Goal: Task Accomplishment & Management: Complete application form

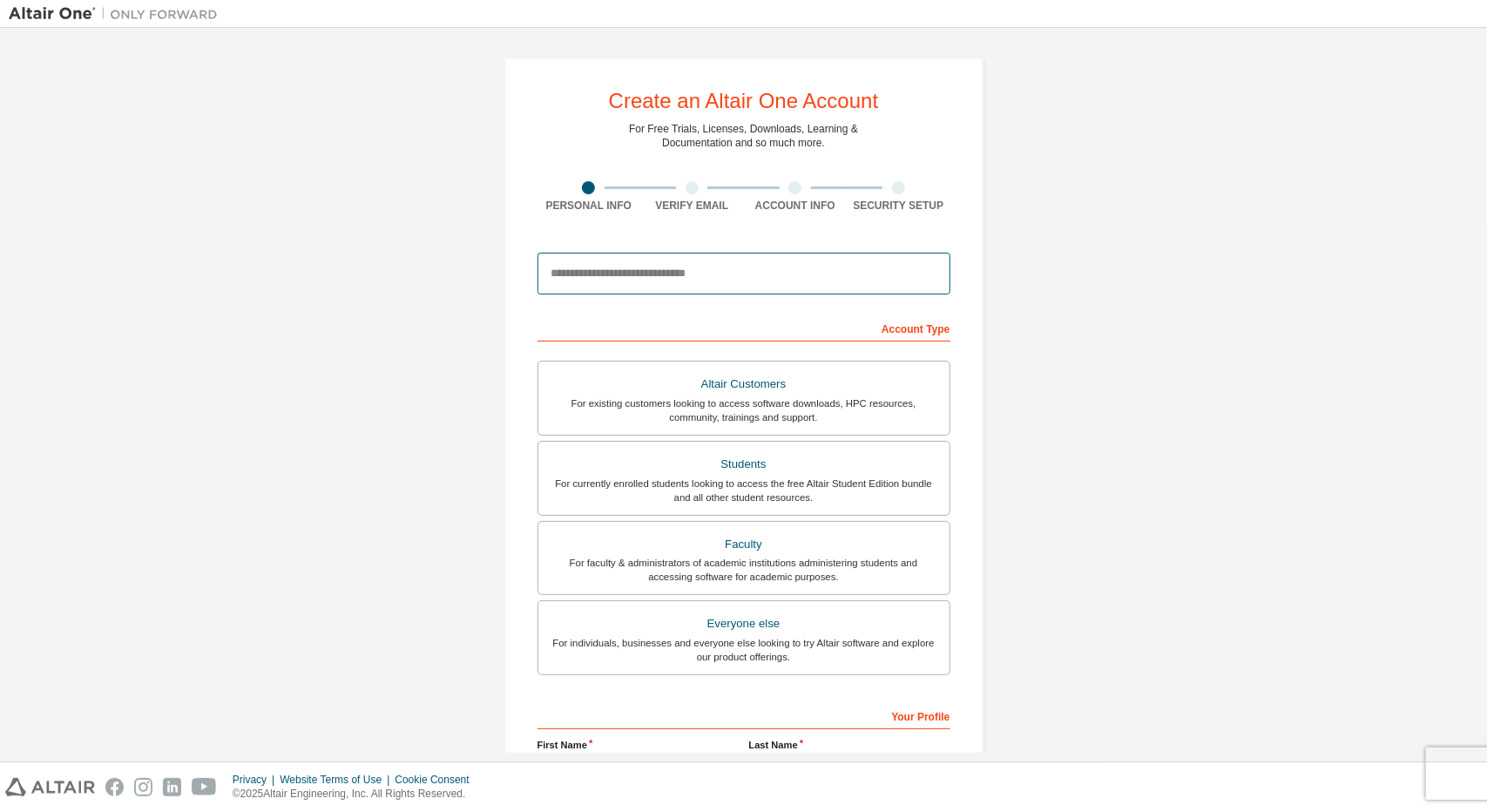
click at [849, 263] on input "email" at bounding box center [744, 274] width 413 height 42
click at [767, 271] on input "email" at bounding box center [744, 274] width 413 height 42
type input "**********"
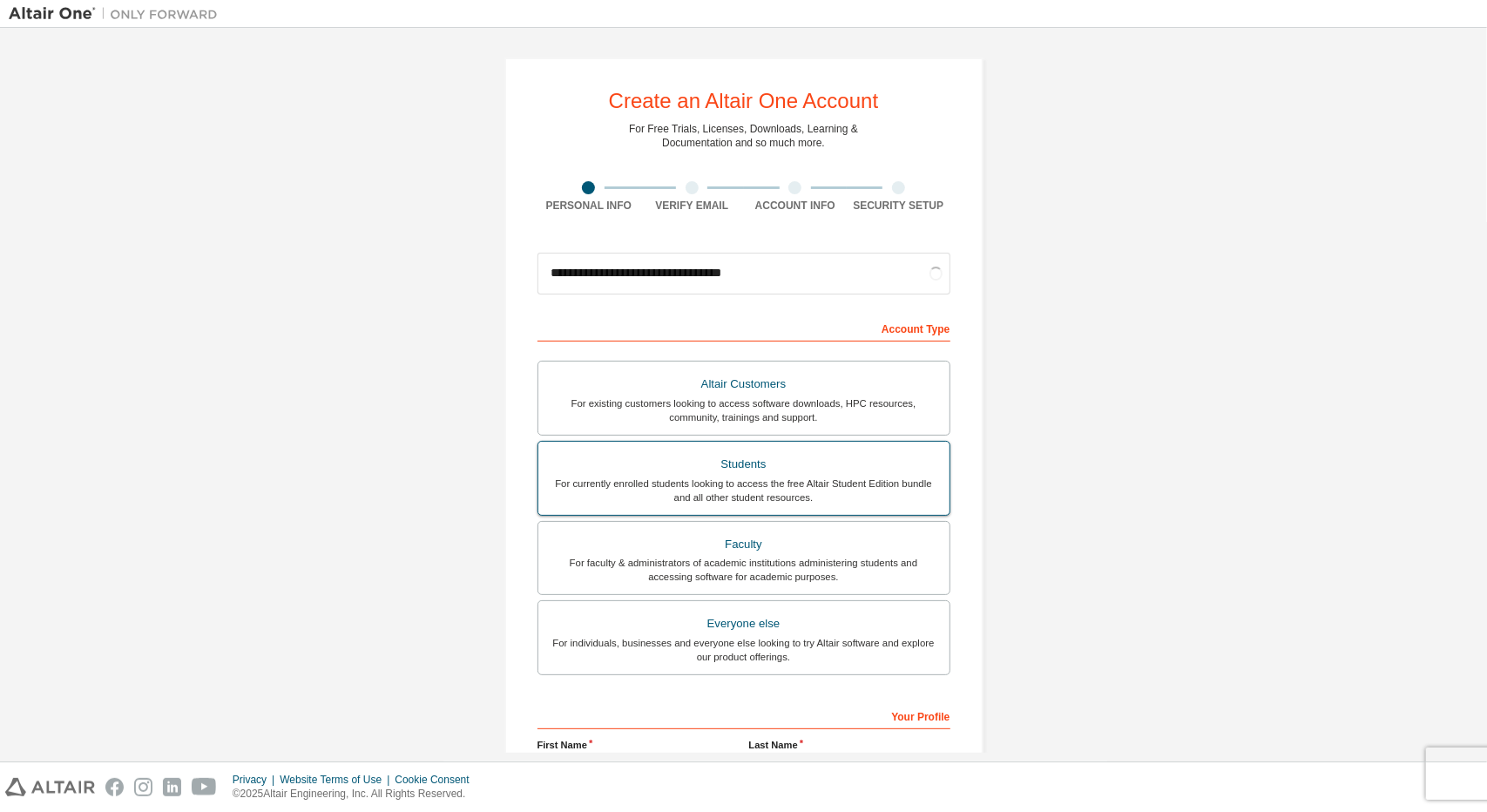
click at [850, 470] on div "Students" at bounding box center [744, 464] width 391 height 25
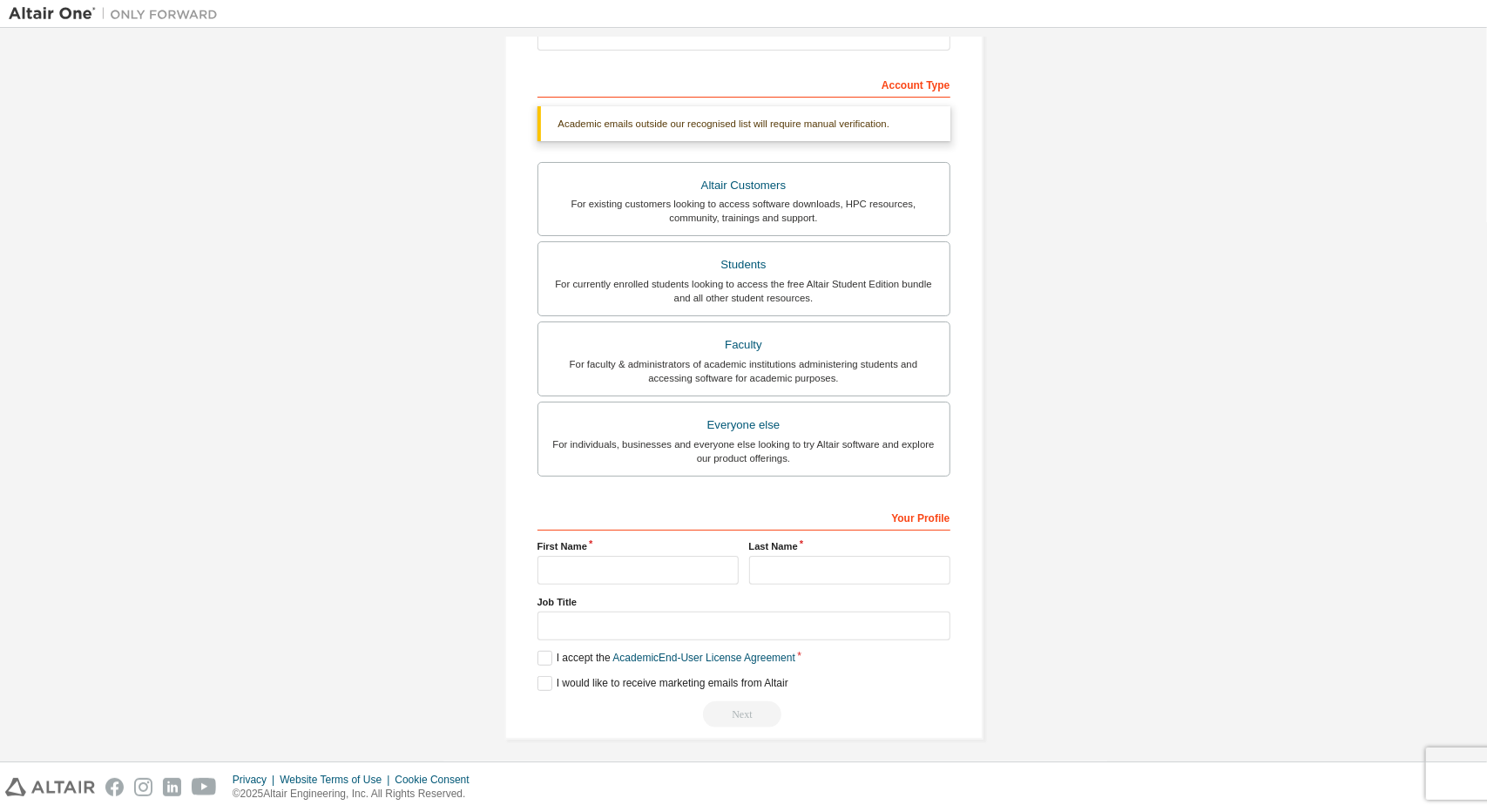
scroll to position [247, 0]
click at [653, 568] on input "text" at bounding box center [638, 565] width 202 height 28
type input "****"
click at [776, 562] on input "text" at bounding box center [850, 565] width 202 height 28
type input "******"
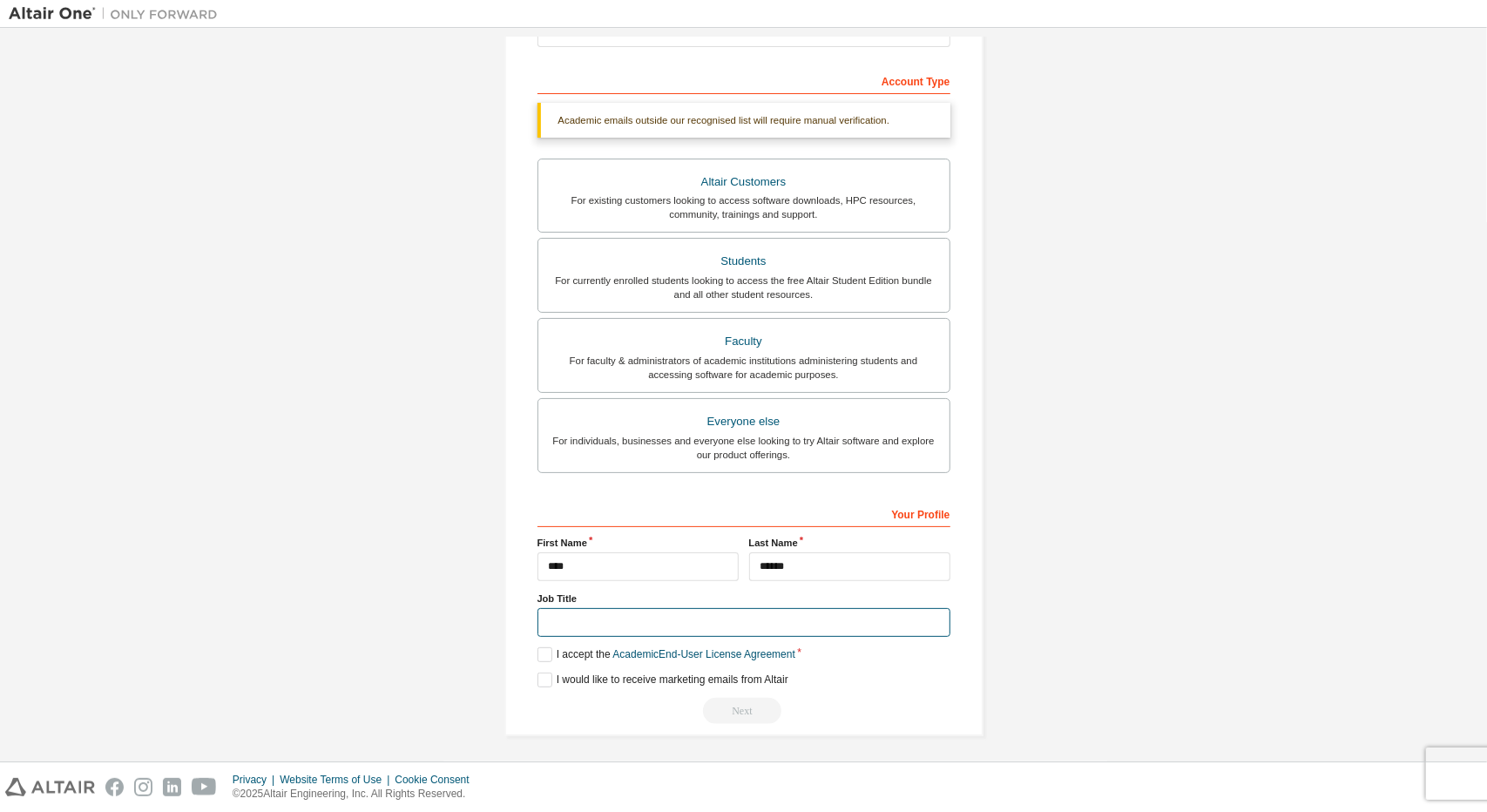
click at [734, 613] on input "text" at bounding box center [744, 621] width 413 height 28
type input "*******"
click at [555, 647] on label "I accept the Academic End-User License Agreement" at bounding box center [666, 654] width 258 height 15
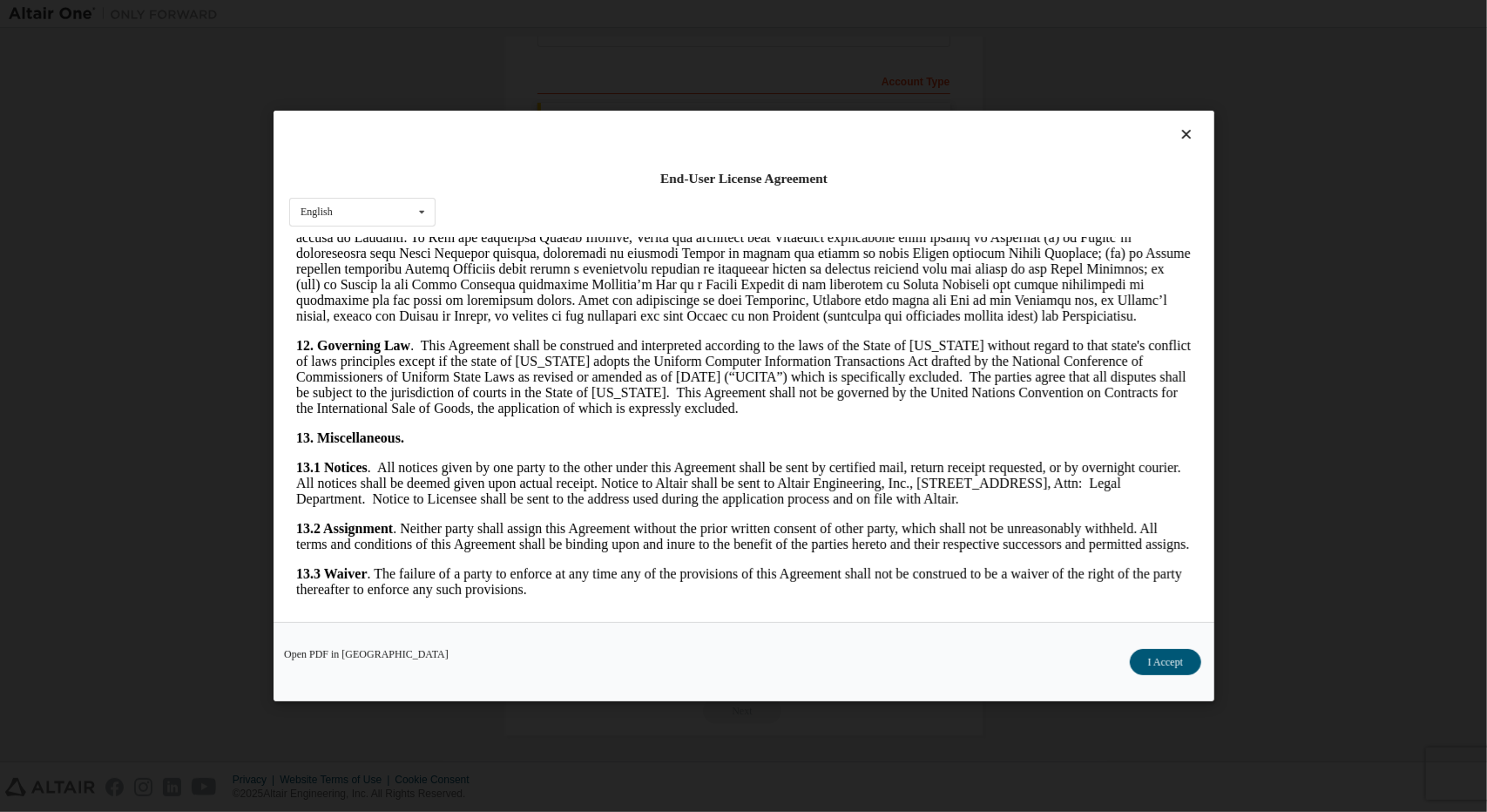
scroll to position [2759, 0]
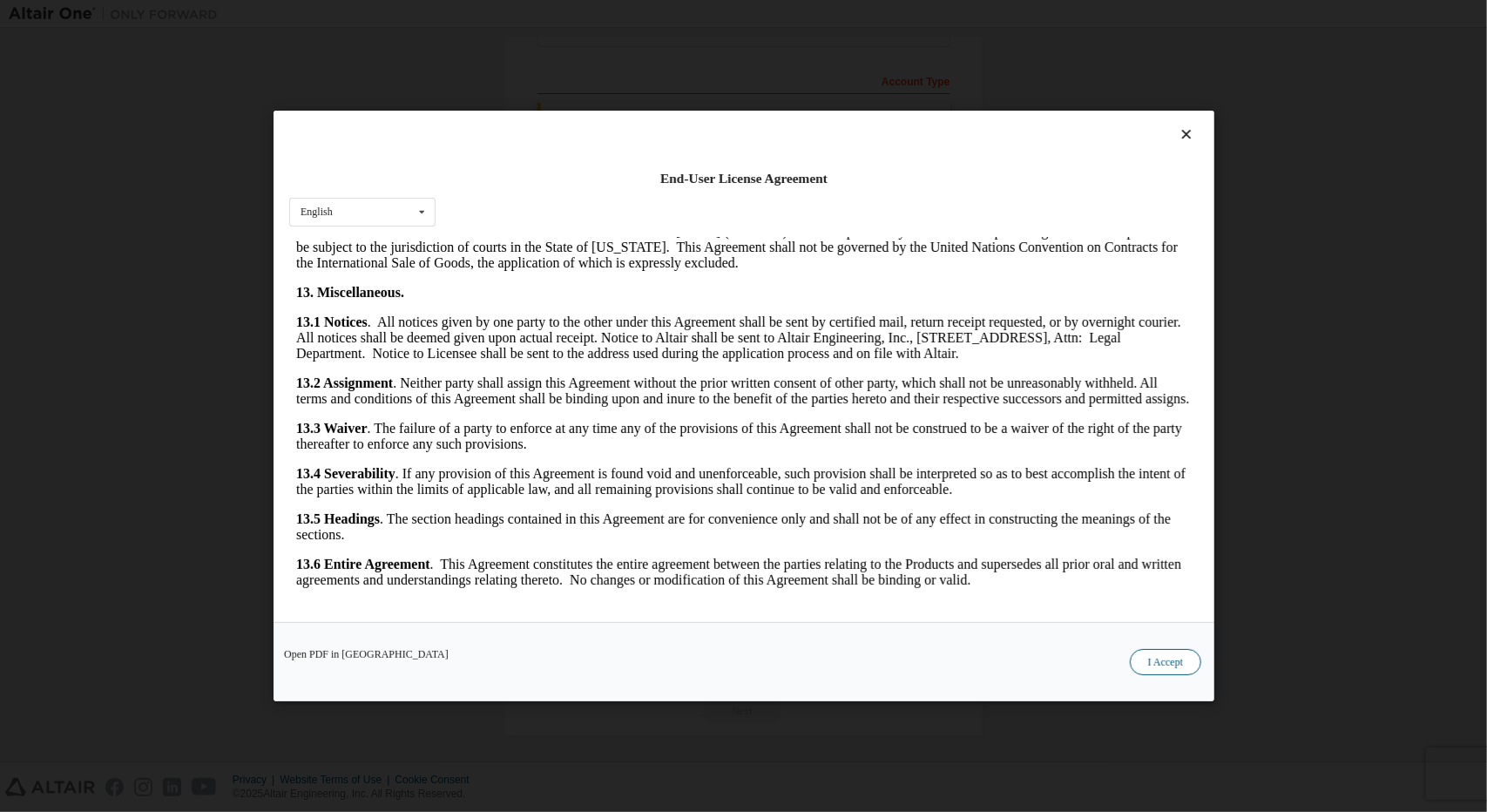
click at [1161, 651] on button "I Accept" at bounding box center [1165, 662] width 72 height 27
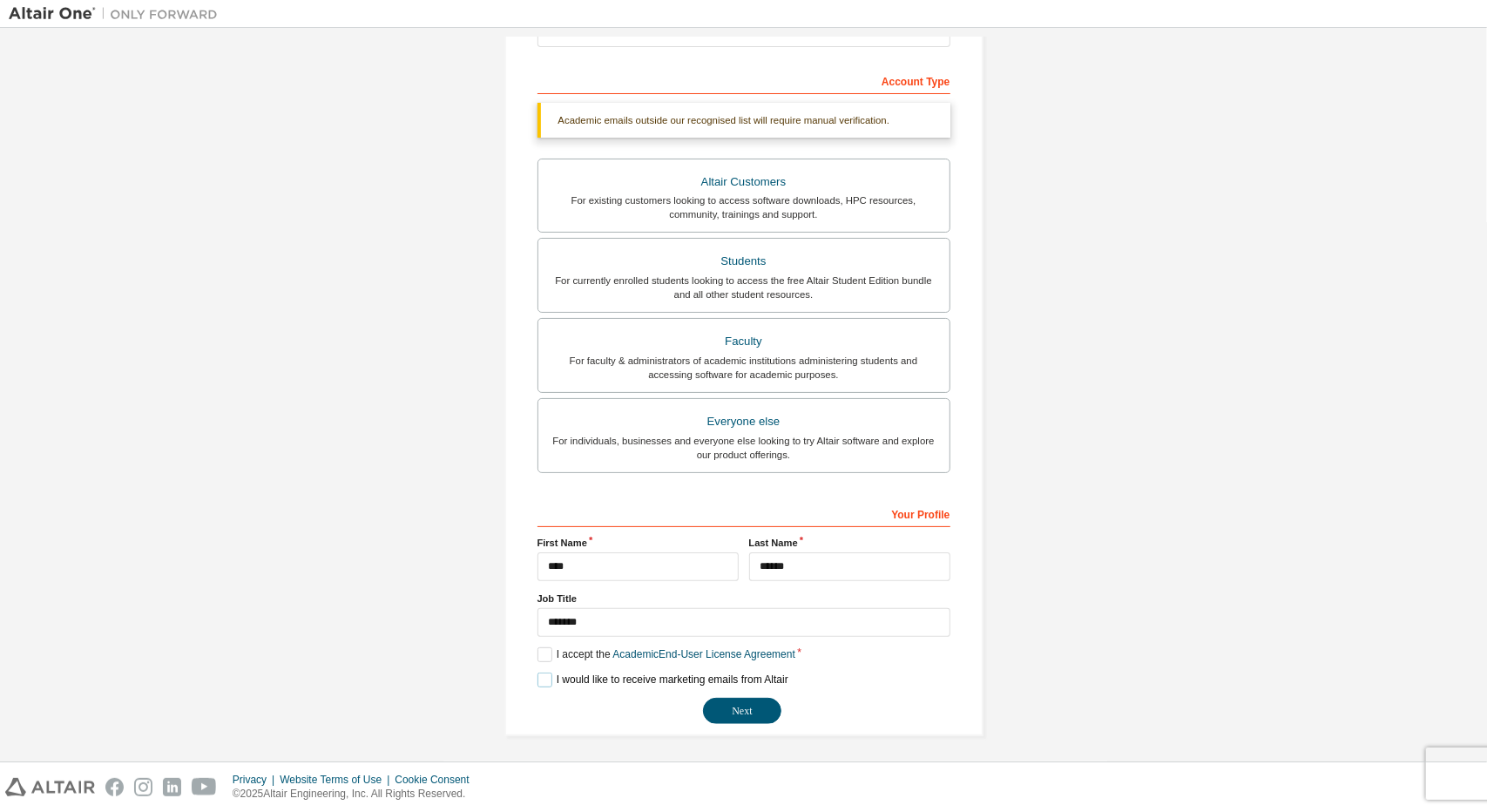
click at [620, 681] on label "I would like to receive marketing emails from Altair" at bounding box center [663, 680] width 251 height 15
click at [1232, 301] on div "**********" at bounding box center [744, 273] width 1470 height 968
click at [1081, 621] on div "**********" at bounding box center [744, 273] width 1470 height 968
click at [740, 705] on button "Next" at bounding box center [743, 710] width 79 height 27
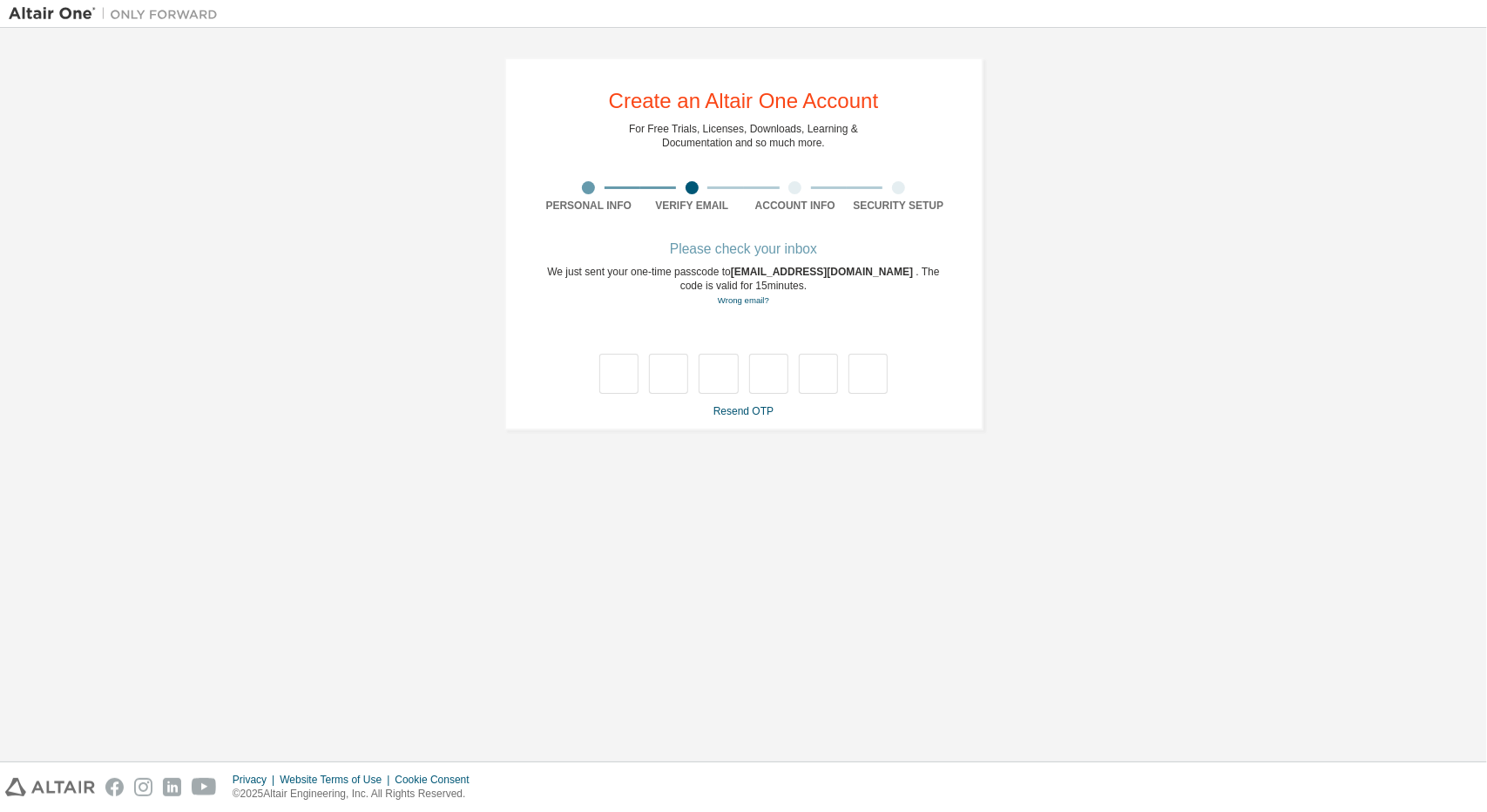
scroll to position [0, 0]
type input "*"
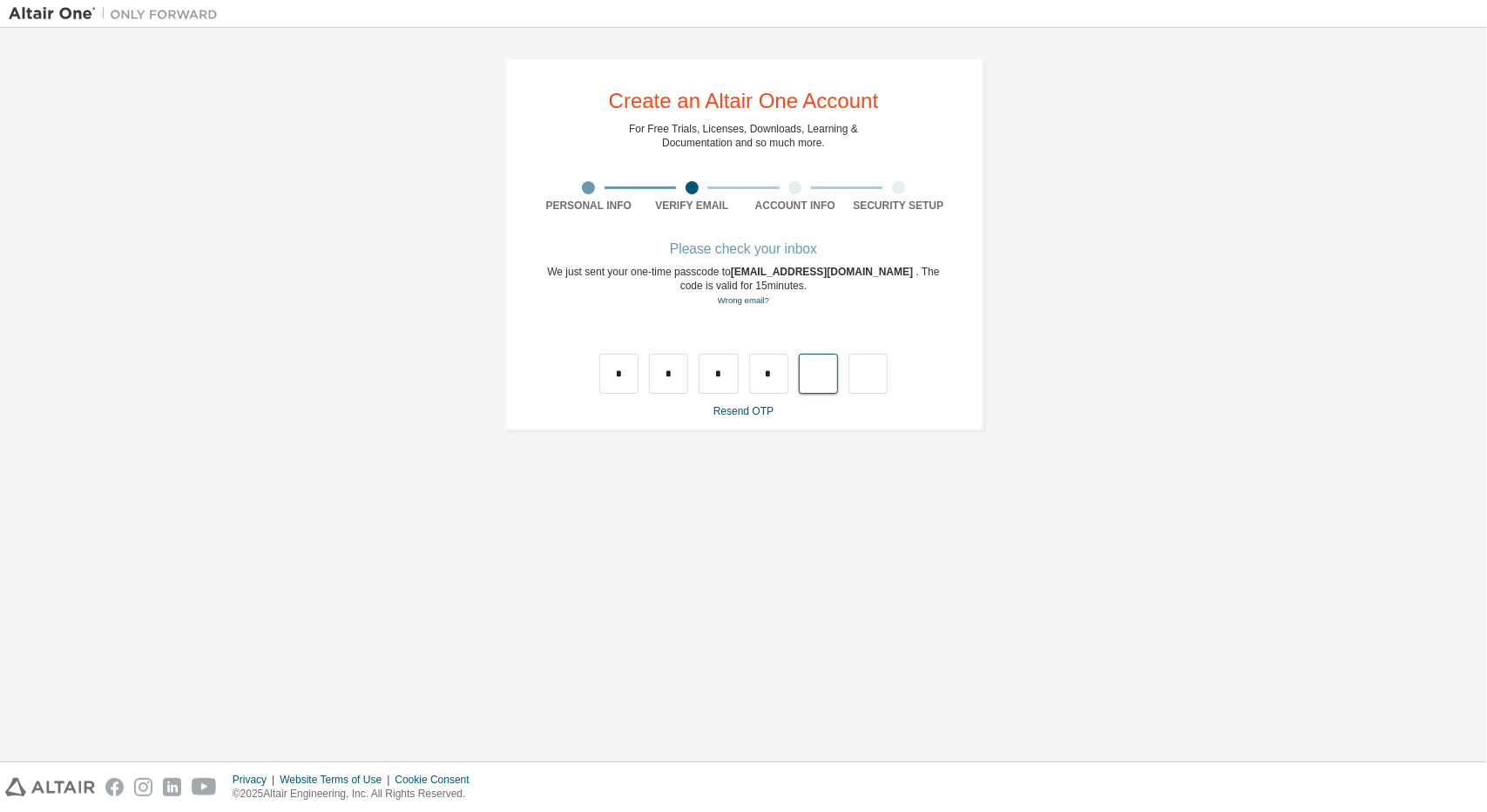
type input "*"
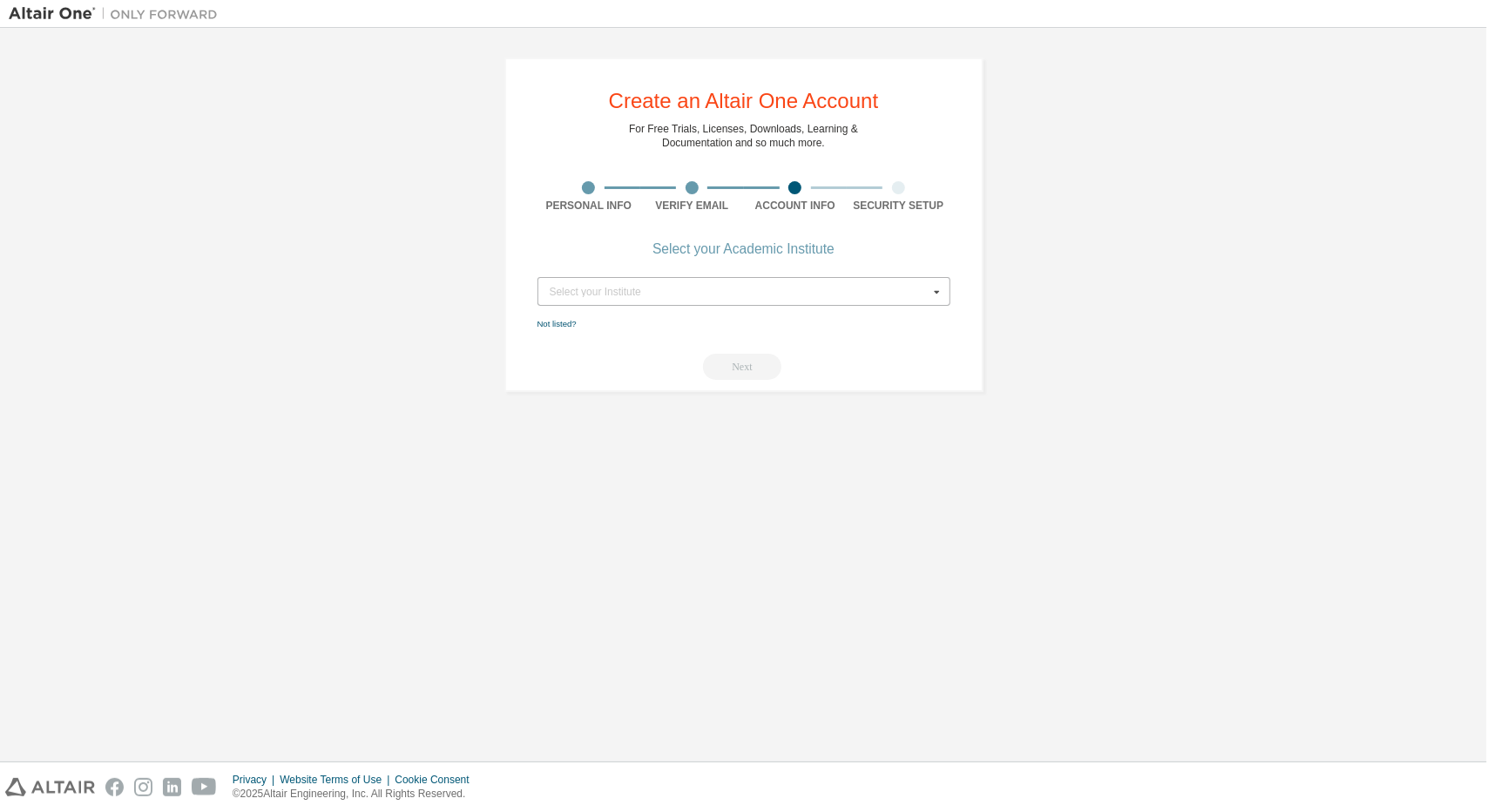
click at [655, 287] on div "Select your Institute" at bounding box center [739, 291] width 379 height 10
click at [965, 349] on div "Create an Altair One Account For Free Trials, Licenses, Downloads, Learning & D…" at bounding box center [744, 225] width 479 height 335
click at [934, 290] on icon at bounding box center [936, 291] width 22 height 27
click at [934, 289] on icon at bounding box center [936, 291] width 22 height 27
click at [679, 195] on div "Verify Email" at bounding box center [691, 197] width 104 height 31
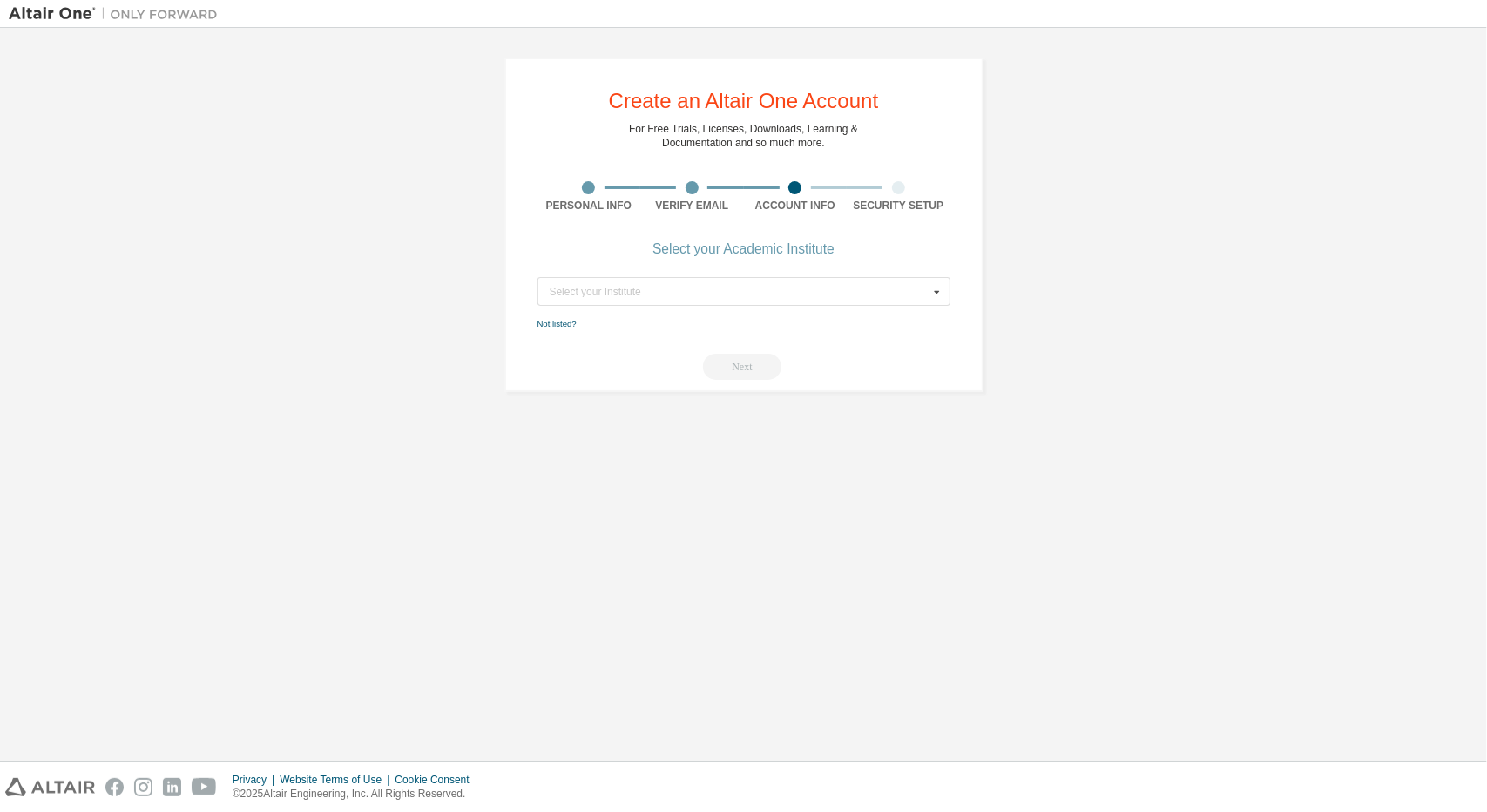
click at [689, 188] on div at bounding box center [692, 188] width 13 height 13
click at [913, 295] on div "Select your Institute" at bounding box center [739, 291] width 379 height 10
click at [1066, 630] on div "Create an Altair One Account For Free Trials, Licenses, Downloads, Learning & D…" at bounding box center [744, 394] width 1470 height 716
click at [1304, 796] on div "Privacy Website Terms of Use Cookie Consent © 2025 Altair Engineering, Inc. All…" at bounding box center [744, 786] width 1487 height 49
click at [760, 291] on div "Select your Institute" at bounding box center [739, 291] width 379 height 10
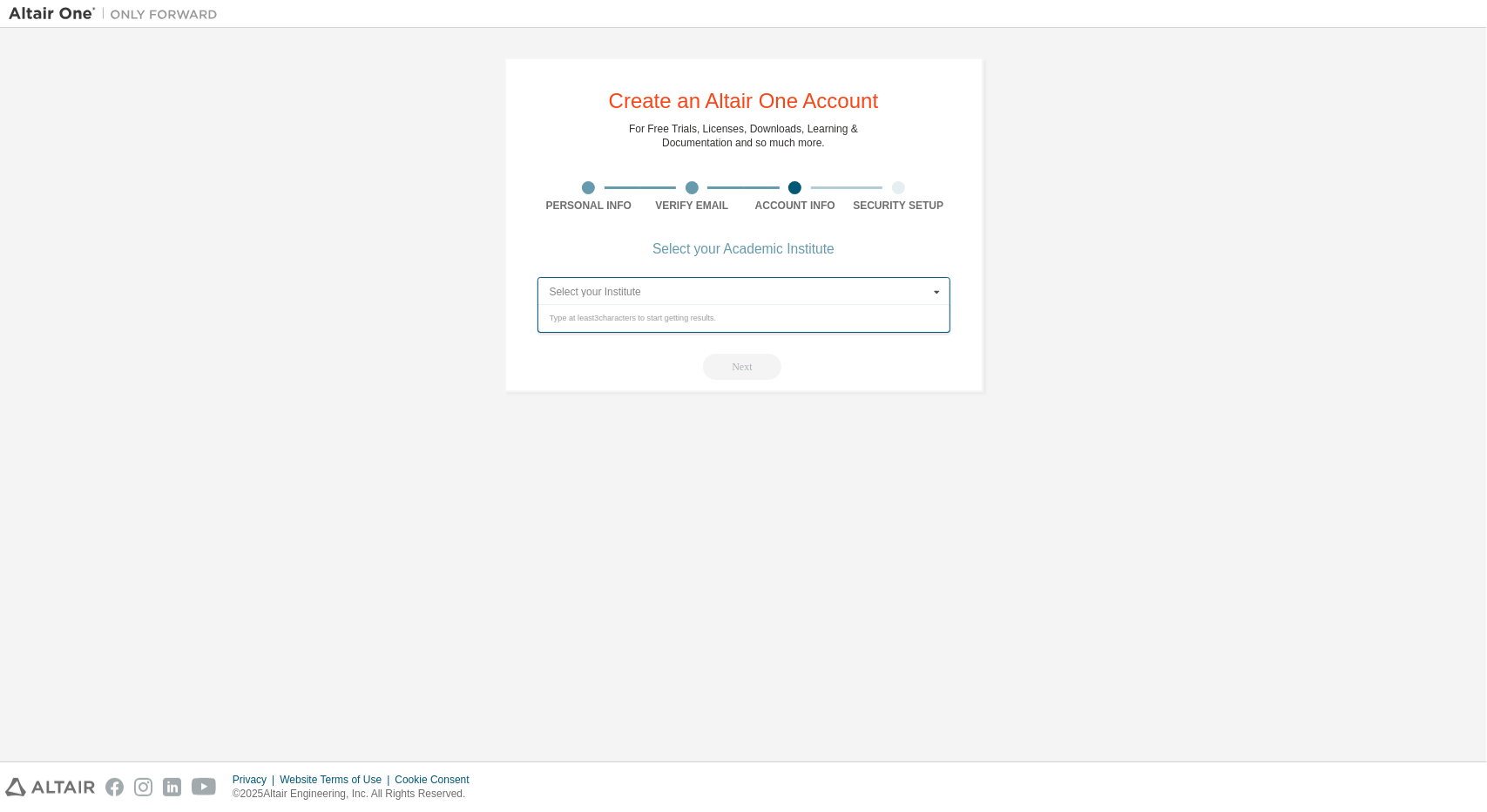
click at [760, 291] on input "text" at bounding box center [744, 291] width 412 height 27
click at [991, 285] on div "Create an Altair One Account For Free Trials, Licenses, Downloads, Learning & D…" at bounding box center [744, 225] width 521 height 377
click at [931, 291] on icon at bounding box center [936, 291] width 22 height 27
click at [937, 291] on icon at bounding box center [936, 291] width 22 height 27
click at [744, 370] on div "Next" at bounding box center [744, 367] width 413 height 27
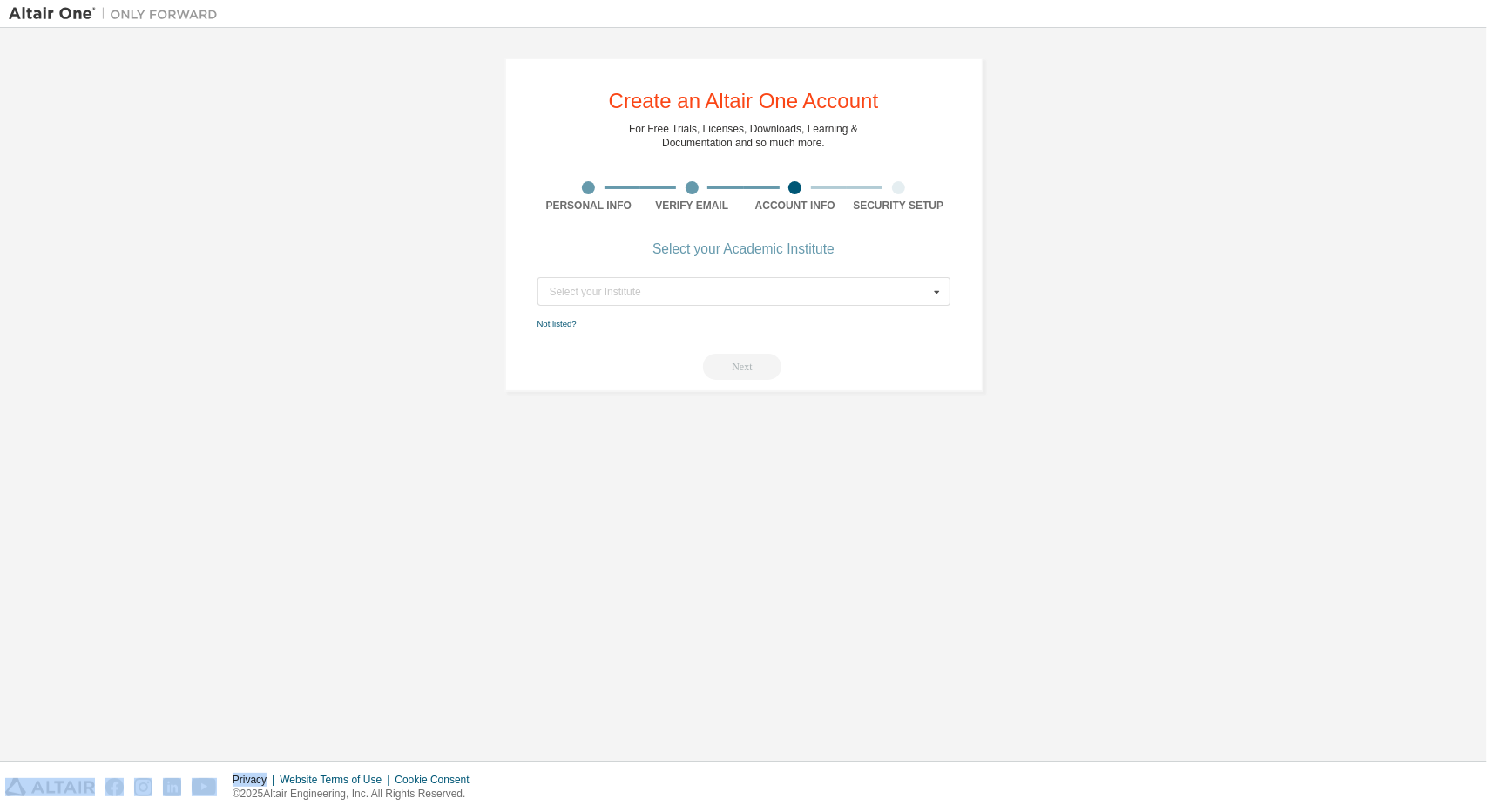
click at [744, 370] on div "Next" at bounding box center [744, 367] width 413 height 27
click at [718, 284] on input "text" at bounding box center [744, 291] width 412 height 27
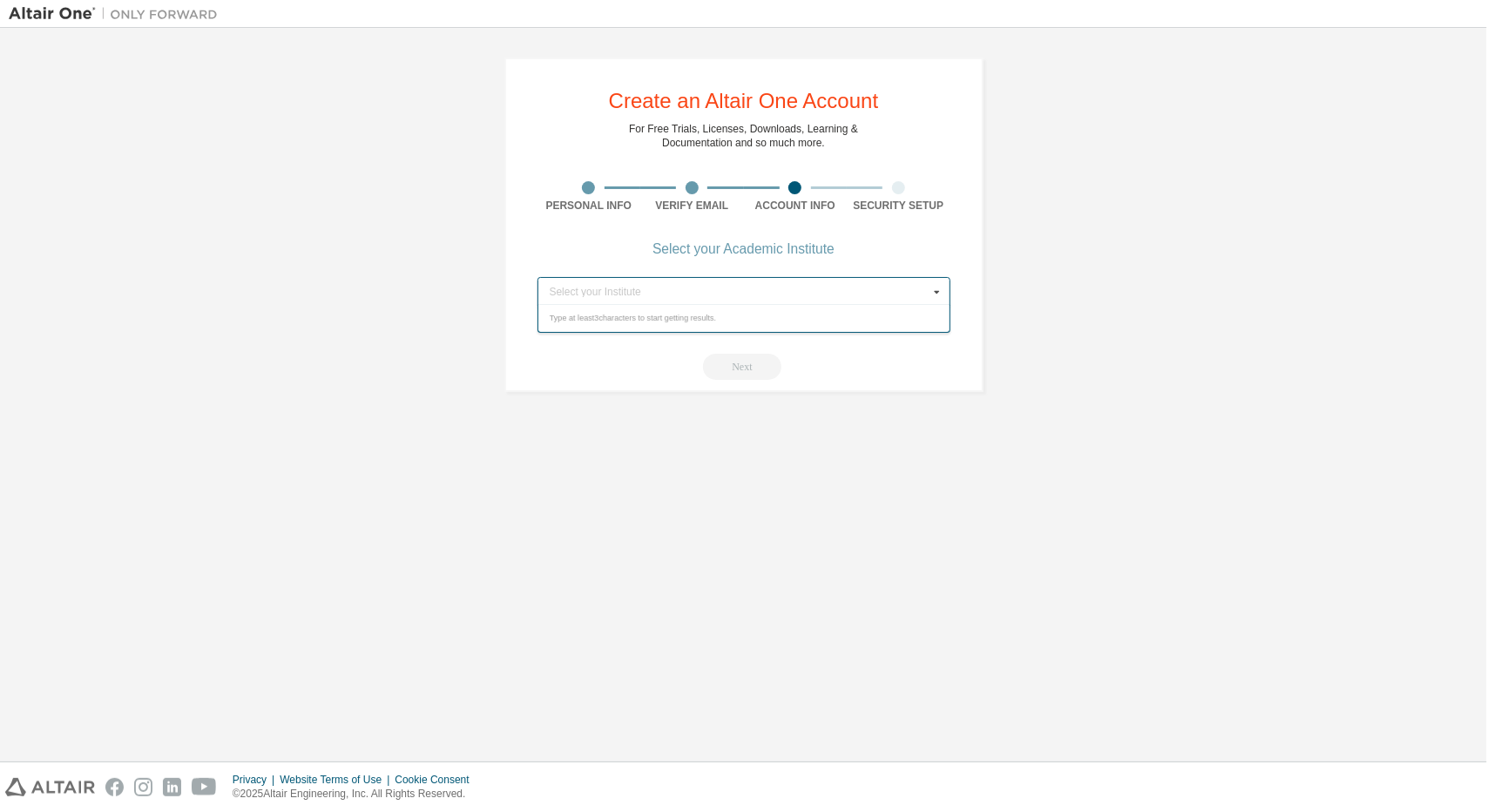
click at [884, 364] on div "Next" at bounding box center [744, 367] width 413 height 27
click at [692, 290] on div "Select your Institute" at bounding box center [739, 291] width 379 height 10
drag, startPoint x: 611, startPoint y: 352, endPoint x: 622, endPoint y: 333, distance: 22.0
click at [613, 354] on div "Next" at bounding box center [744, 367] width 413 height 27
click at [633, 290] on div "Select your Institute" at bounding box center [739, 291] width 379 height 10
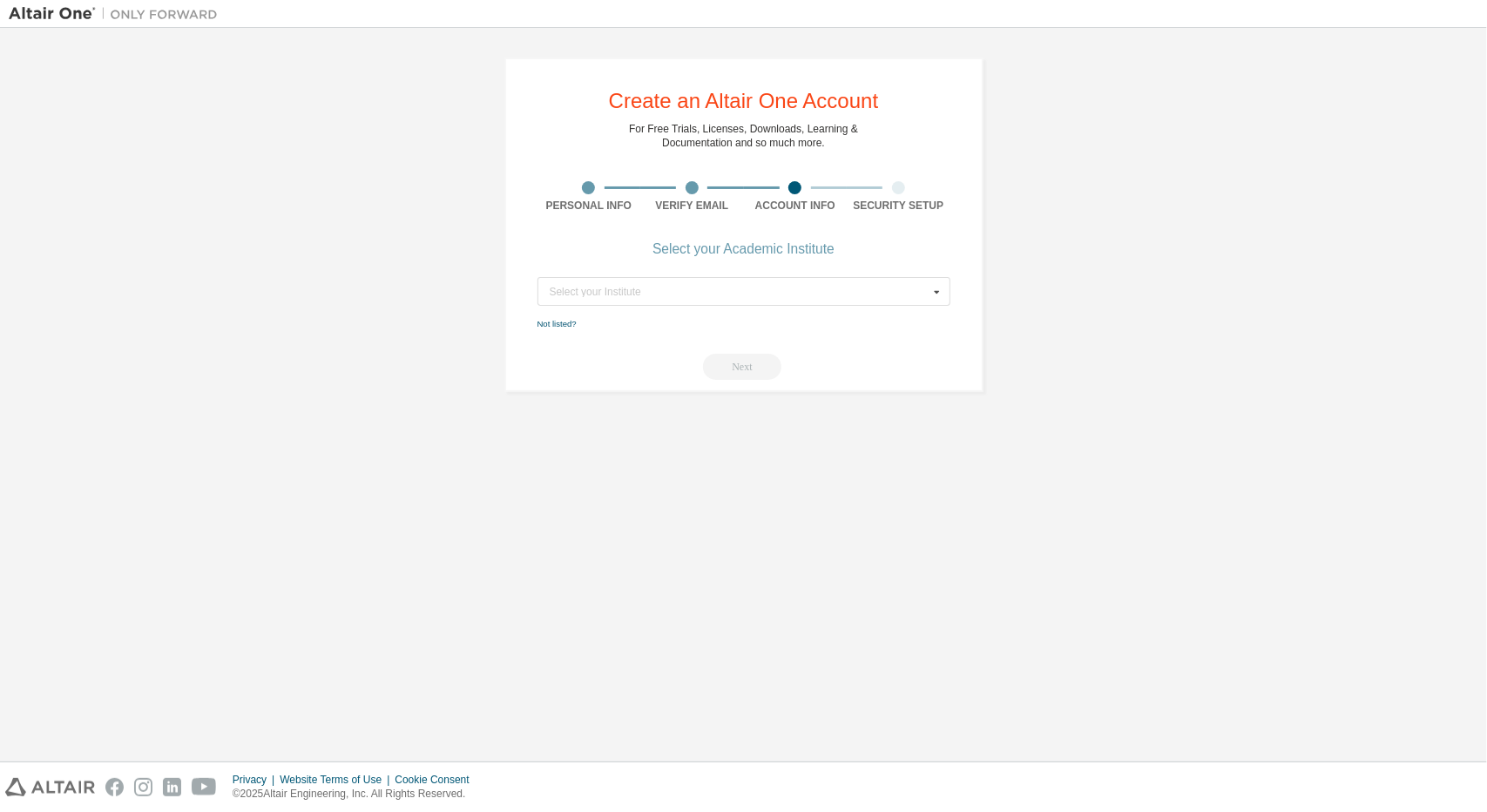
drag, startPoint x: 626, startPoint y: 389, endPoint x: 618, endPoint y: 390, distance: 8.1
click at [626, 388] on div "Create an Altair One Account For Free Trials, Licenses, Downloads, Learning & D…" at bounding box center [744, 225] width 479 height 335
click at [666, 283] on input "text" at bounding box center [744, 291] width 412 height 27
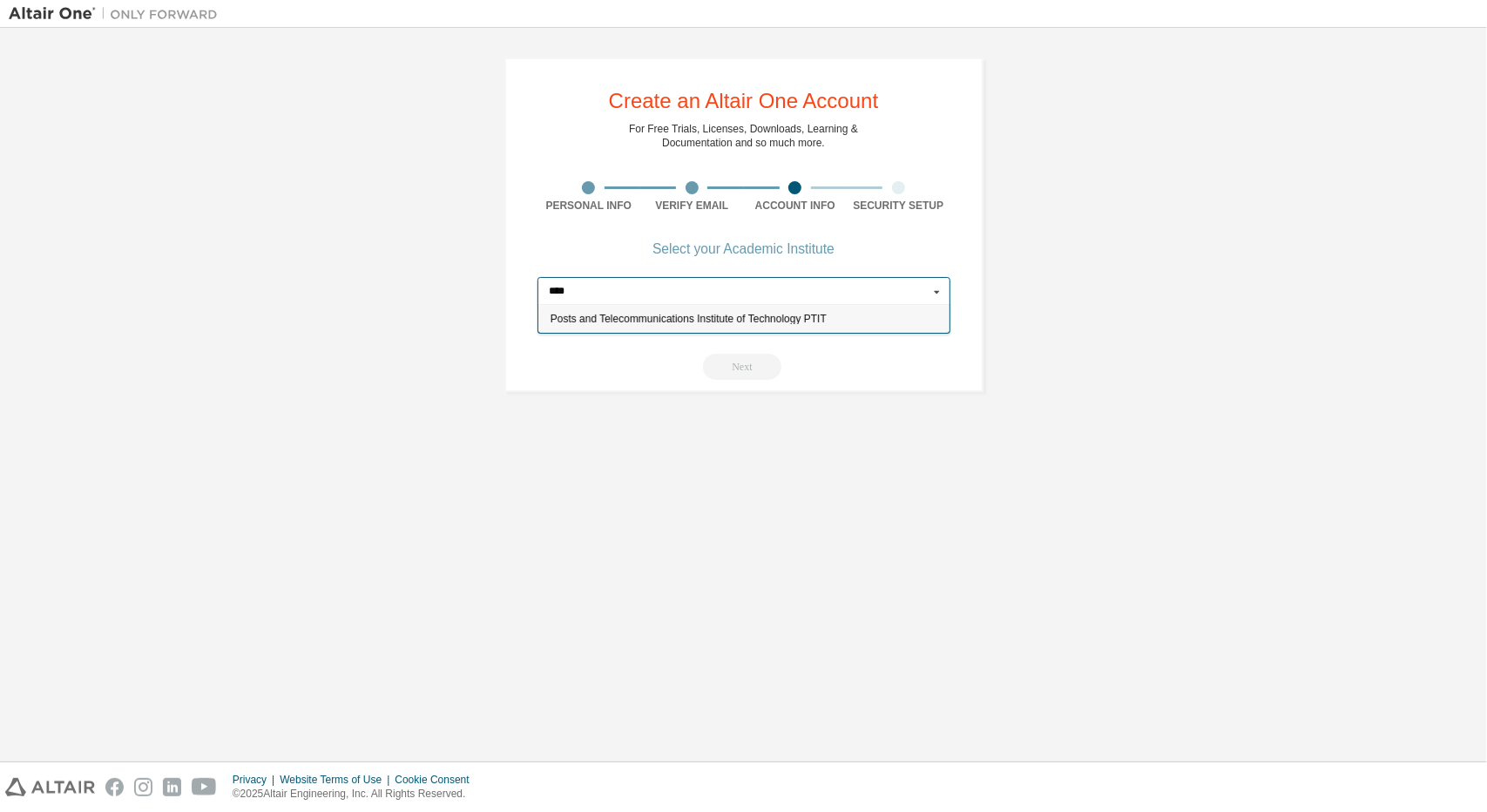
type input "****"
click at [799, 324] on div "Posts and Telecommunications Institute of Technology PTIT" at bounding box center [744, 319] width 412 height 27
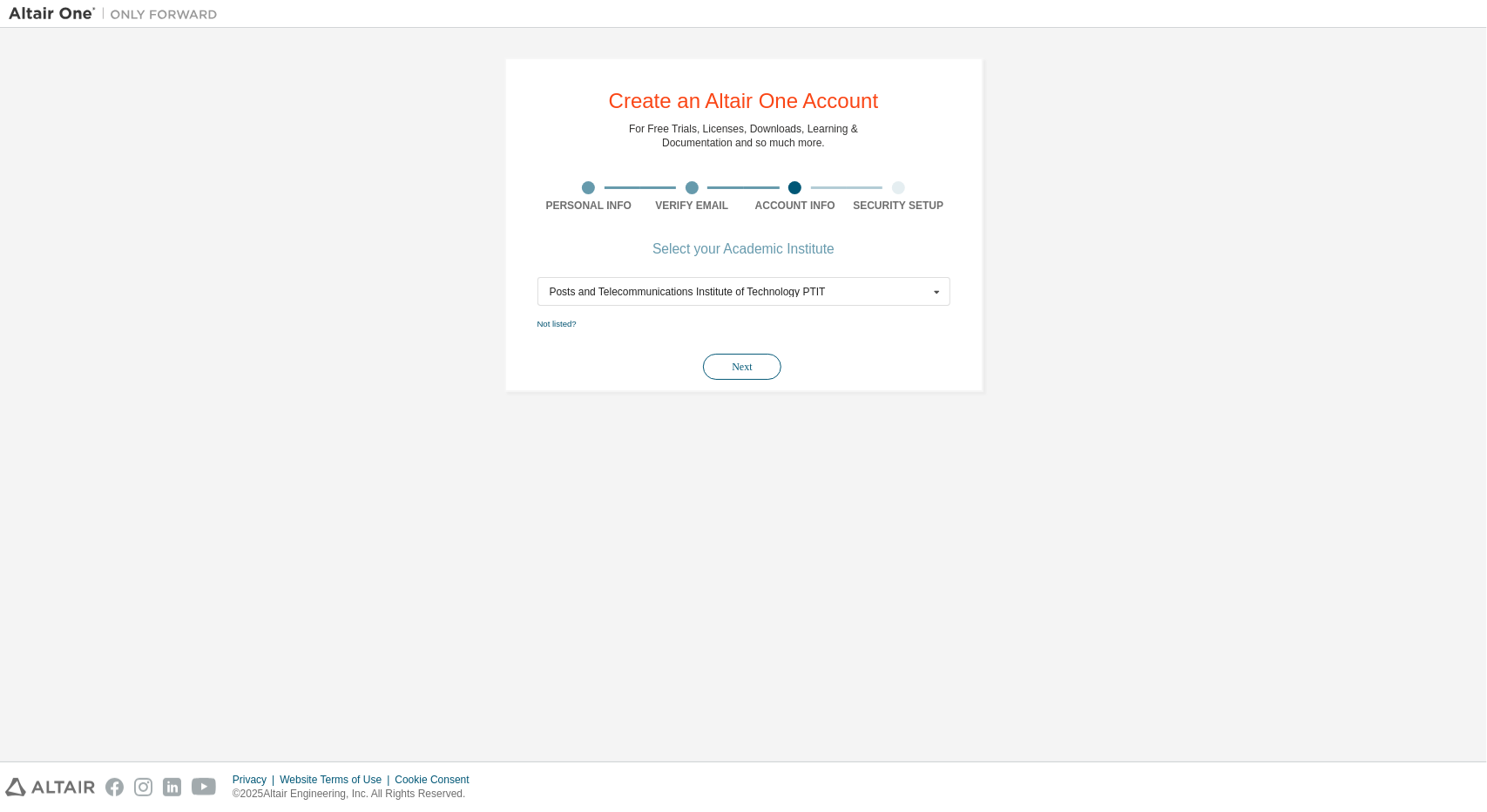
click at [744, 362] on button "Next" at bounding box center [743, 367] width 79 height 27
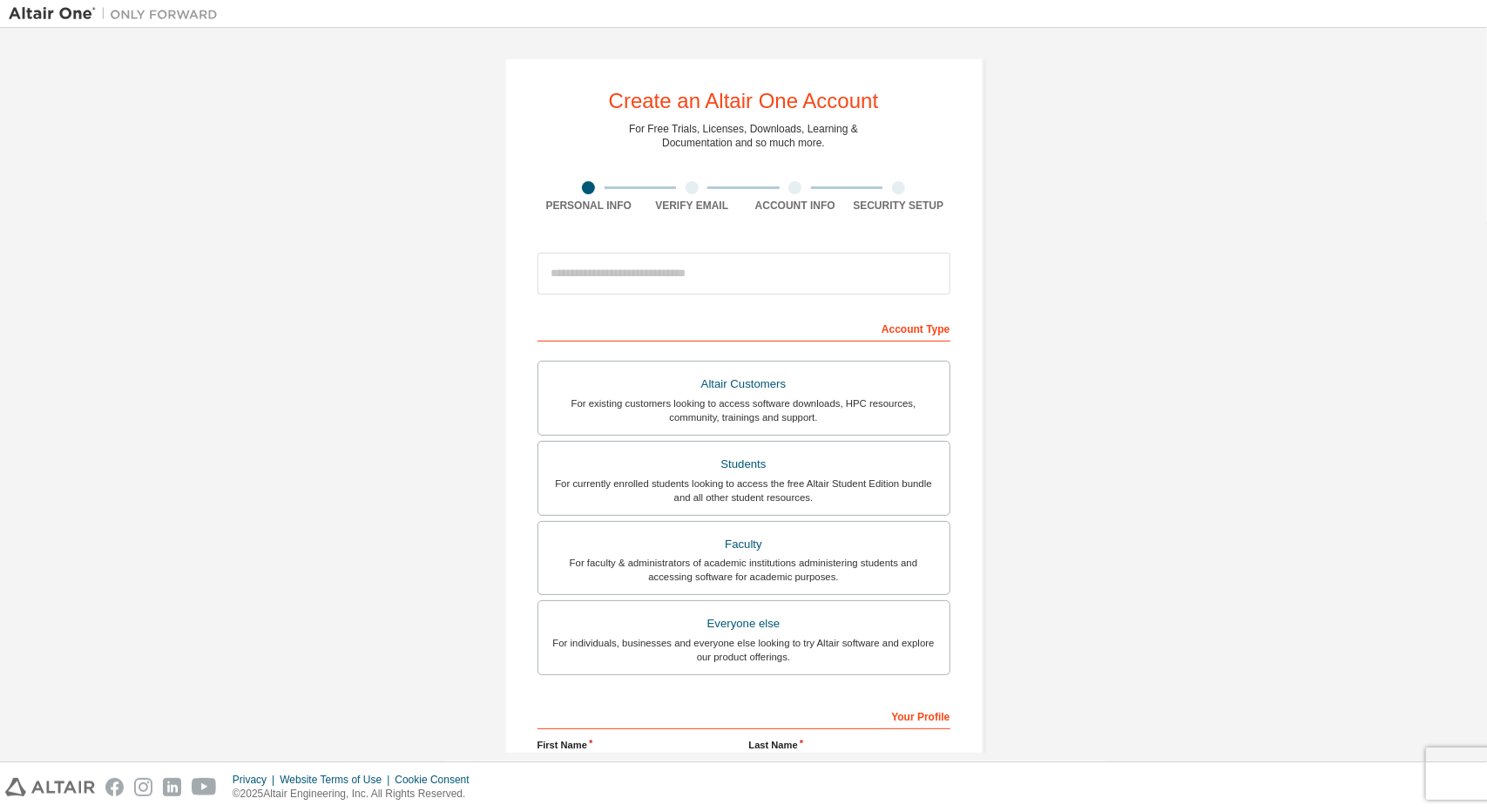
scroll to position [87, 0]
click at [741, 268] on input "email" at bounding box center [744, 274] width 413 height 42
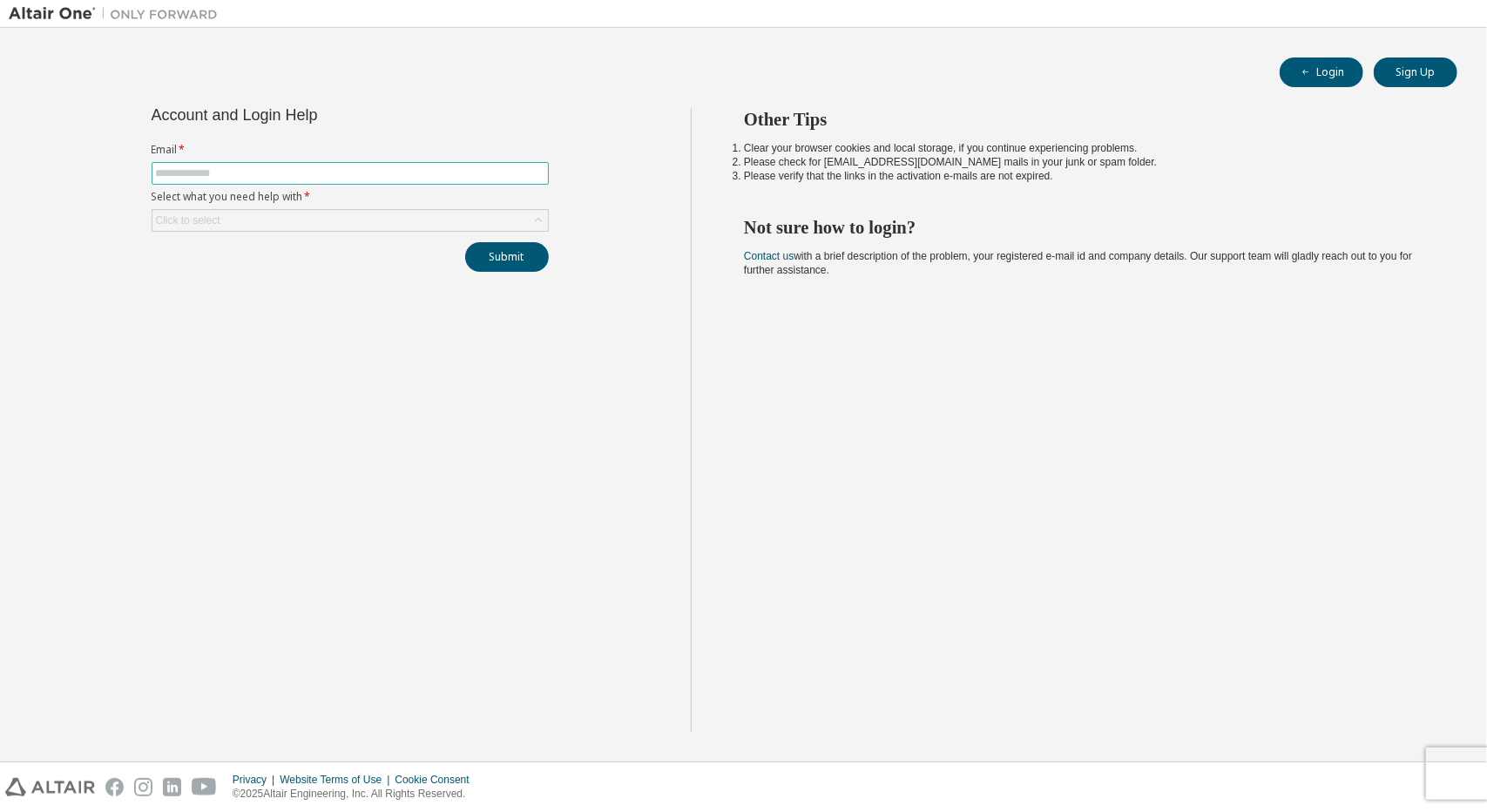
click at [359, 175] on input "text" at bounding box center [350, 173] width 389 height 14
drag, startPoint x: 406, startPoint y: 439, endPoint x: 418, endPoint y: 438, distance: 12.0
click at [409, 439] on div "Account and Login Help Email * Select what you need help with * Click to select…" at bounding box center [350, 420] width 682 height 623
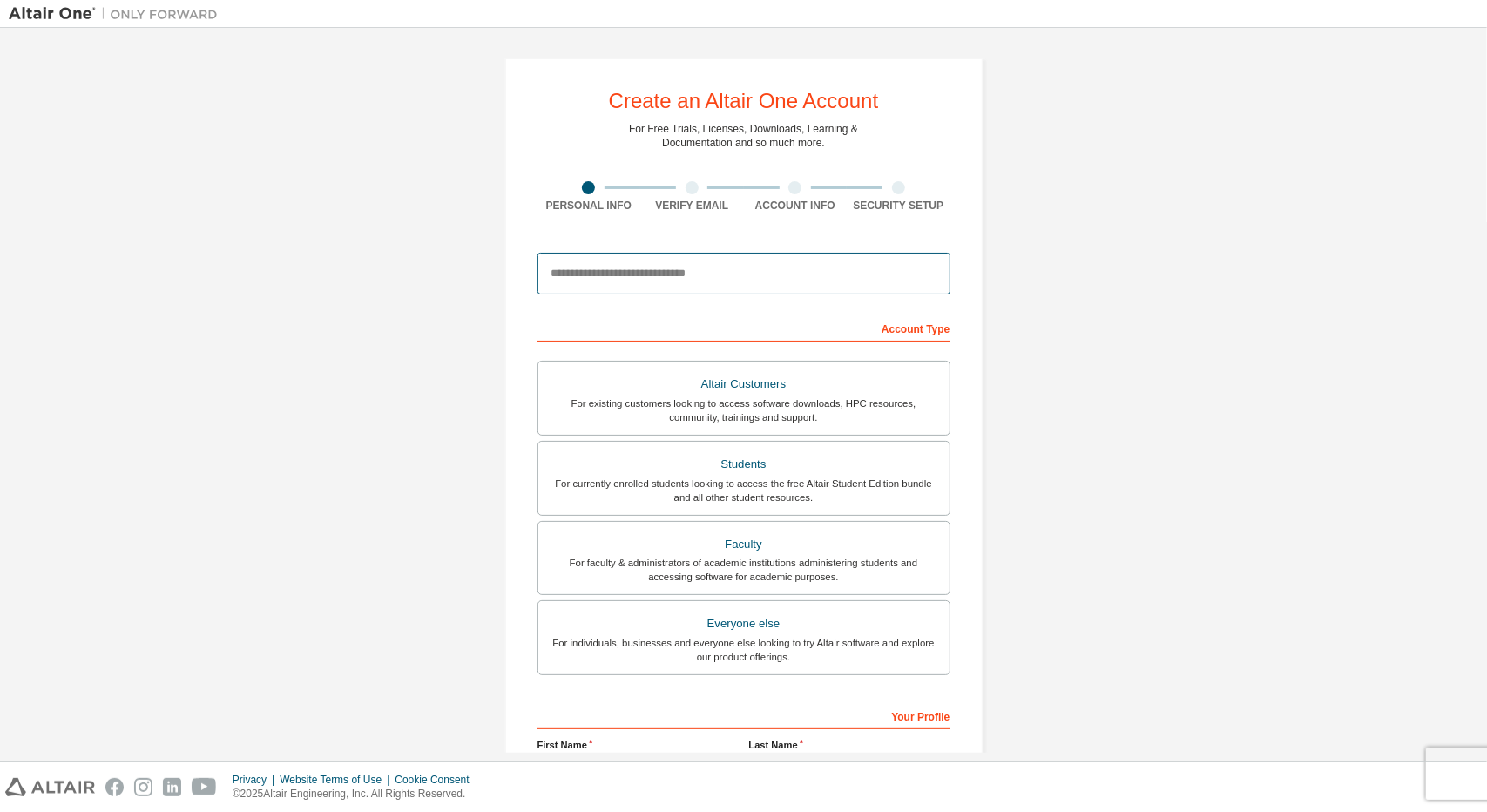
click at [698, 280] on input "email" at bounding box center [744, 274] width 413 height 42
click at [901, 310] on form "This is a federated email. No need to register a new account. You should be abl…" at bounding box center [744, 585] width 413 height 683
click at [792, 277] on input "email" at bounding box center [744, 274] width 413 height 42
type input "*"
type input "**********"
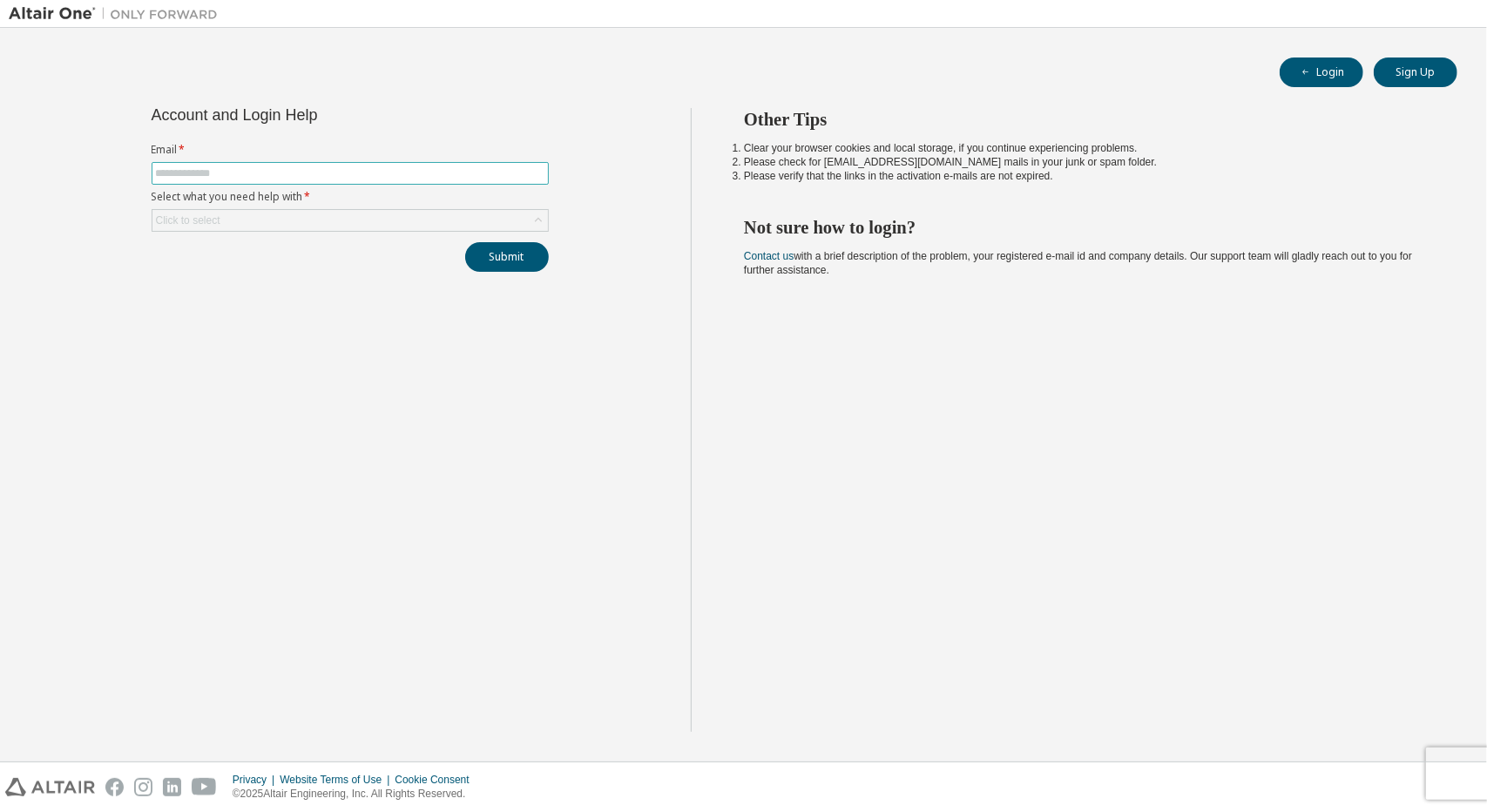
click at [497, 177] on input "text" at bounding box center [350, 173] width 389 height 14
click at [402, 171] on input "text" at bounding box center [350, 173] width 389 height 14
type input "**********"
click at [378, 210] on div "Click to select" at bounding box center [349, 220] width 395 height 21
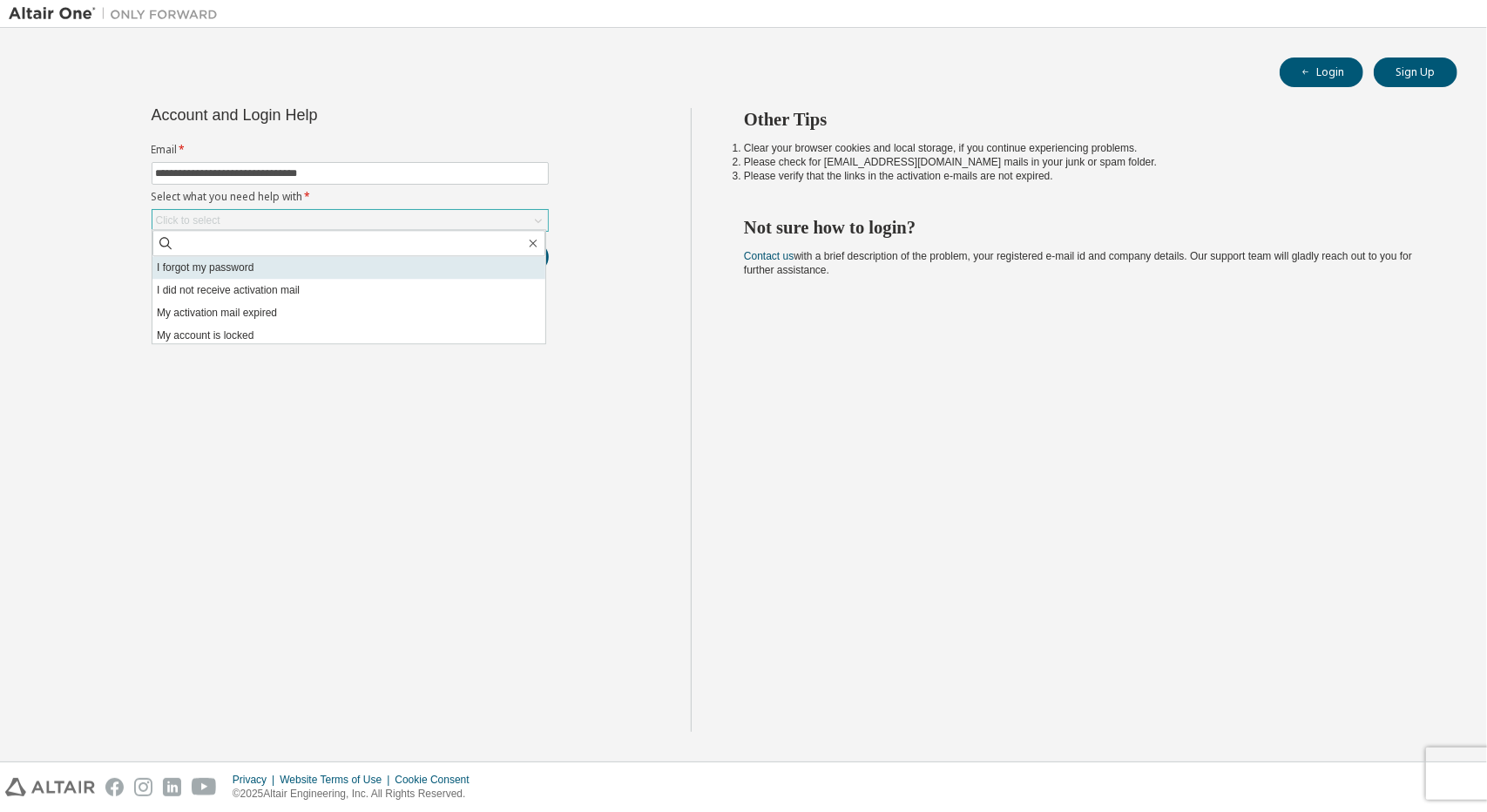
click at [358, 265] on li "I forgot my password" at bounding box center [348, 267] width 393 height 23
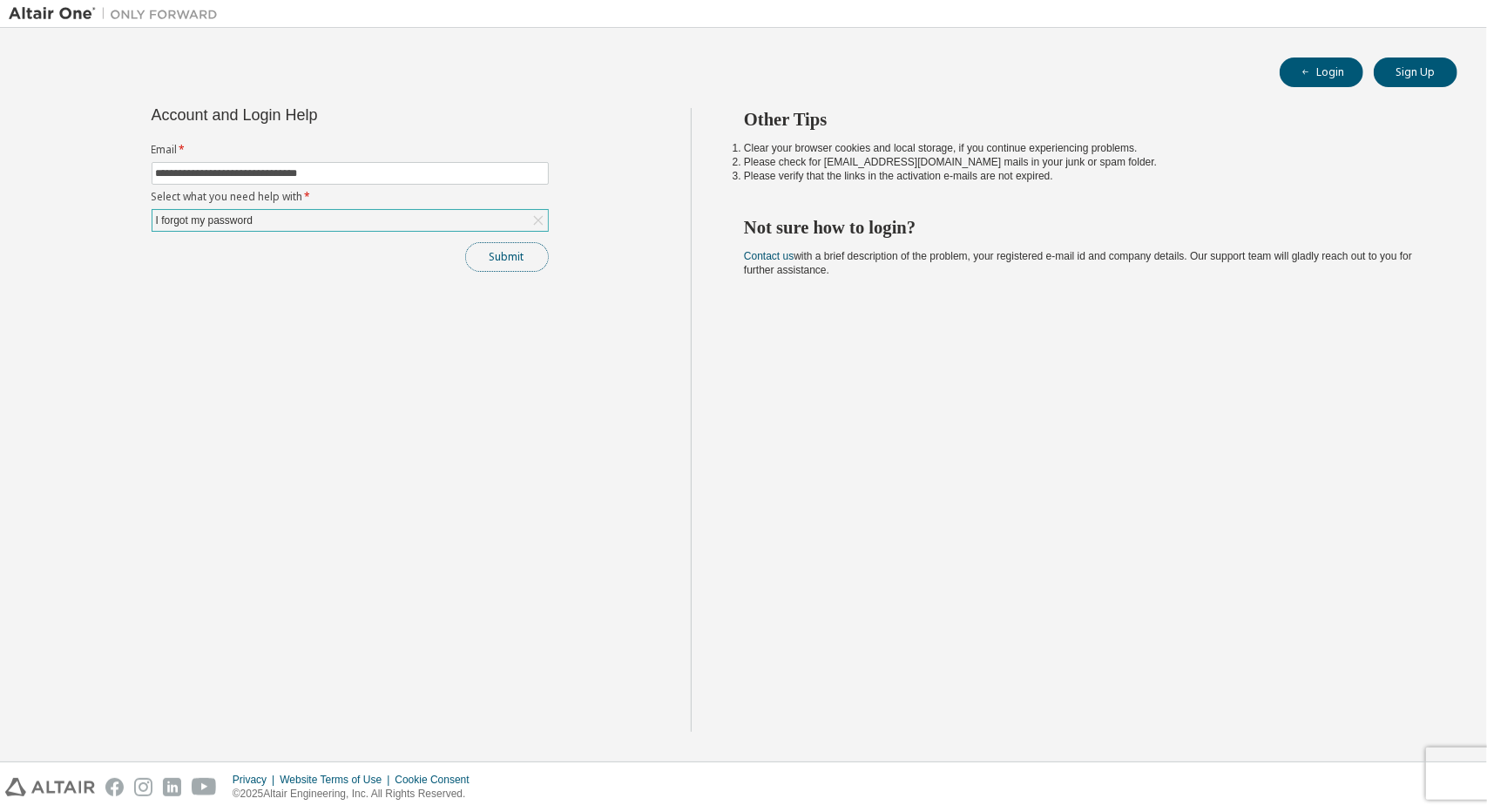
click at [501, 248] on button "Submit" at bounding box center [506, 257] width 83 height 29
click at [468, 220] on div "I forgot my password" at bounding box center [349, 220] width 395 height 21
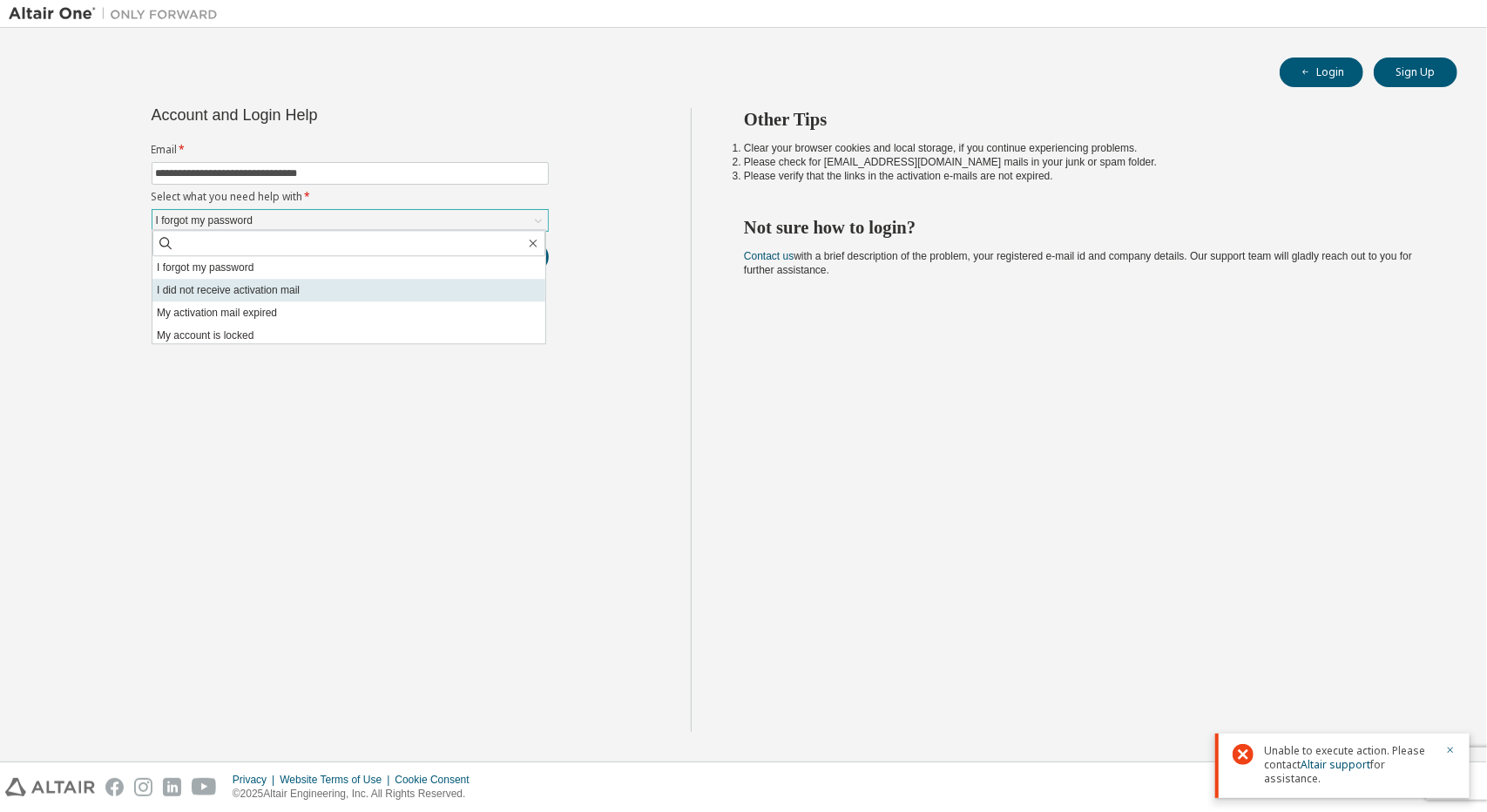
click at [446, 289] on li "I did not receive activation mail" at bounding box center [348, 290] width 393 height 23
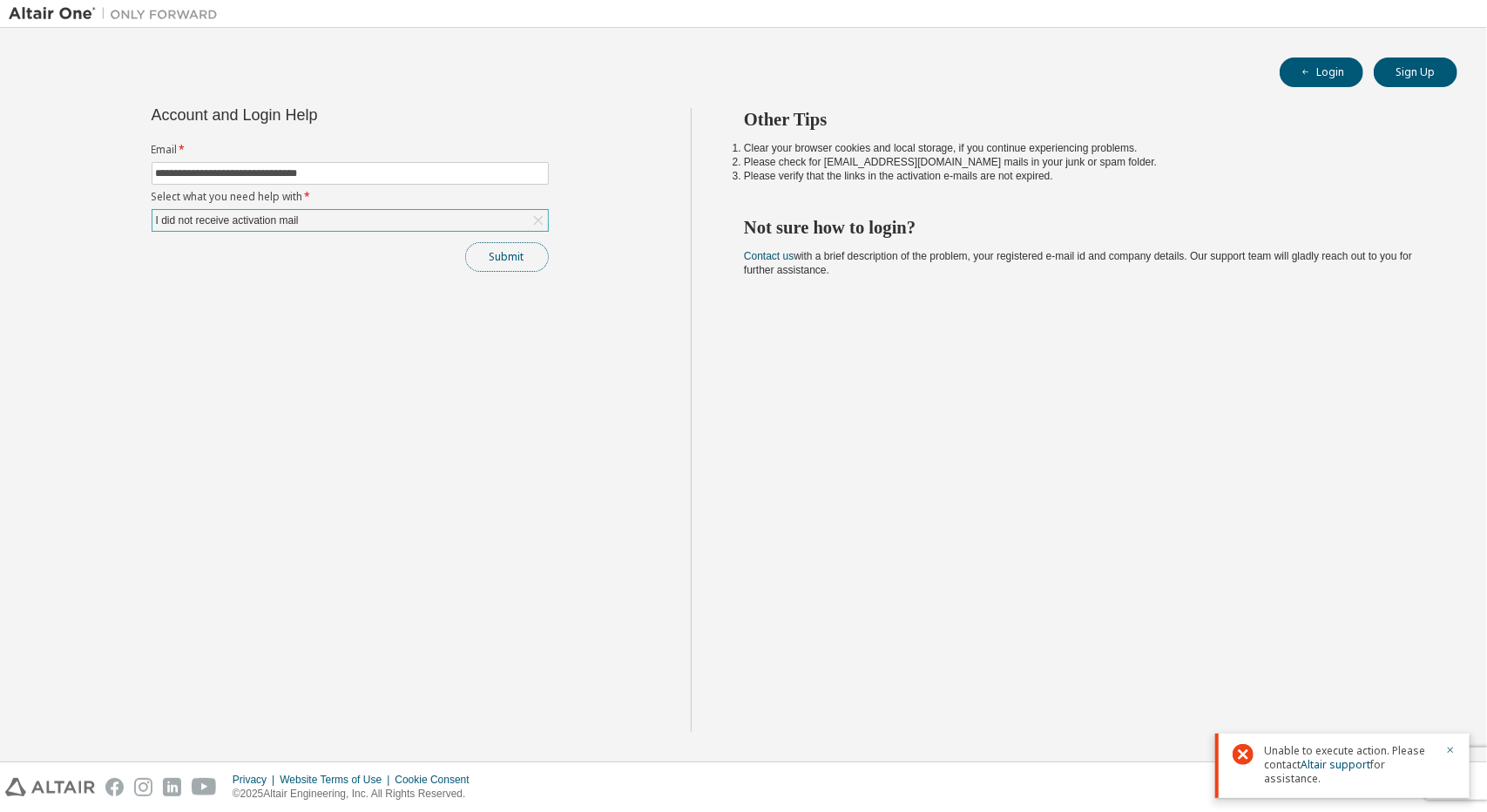
click at [517, 252] on button "Submit" at bounding box center [506, 257] width 83 height 29
click at [404, 210] on div "I did not receive activation mail" at bounding box center [349, 220] width 395 height 21
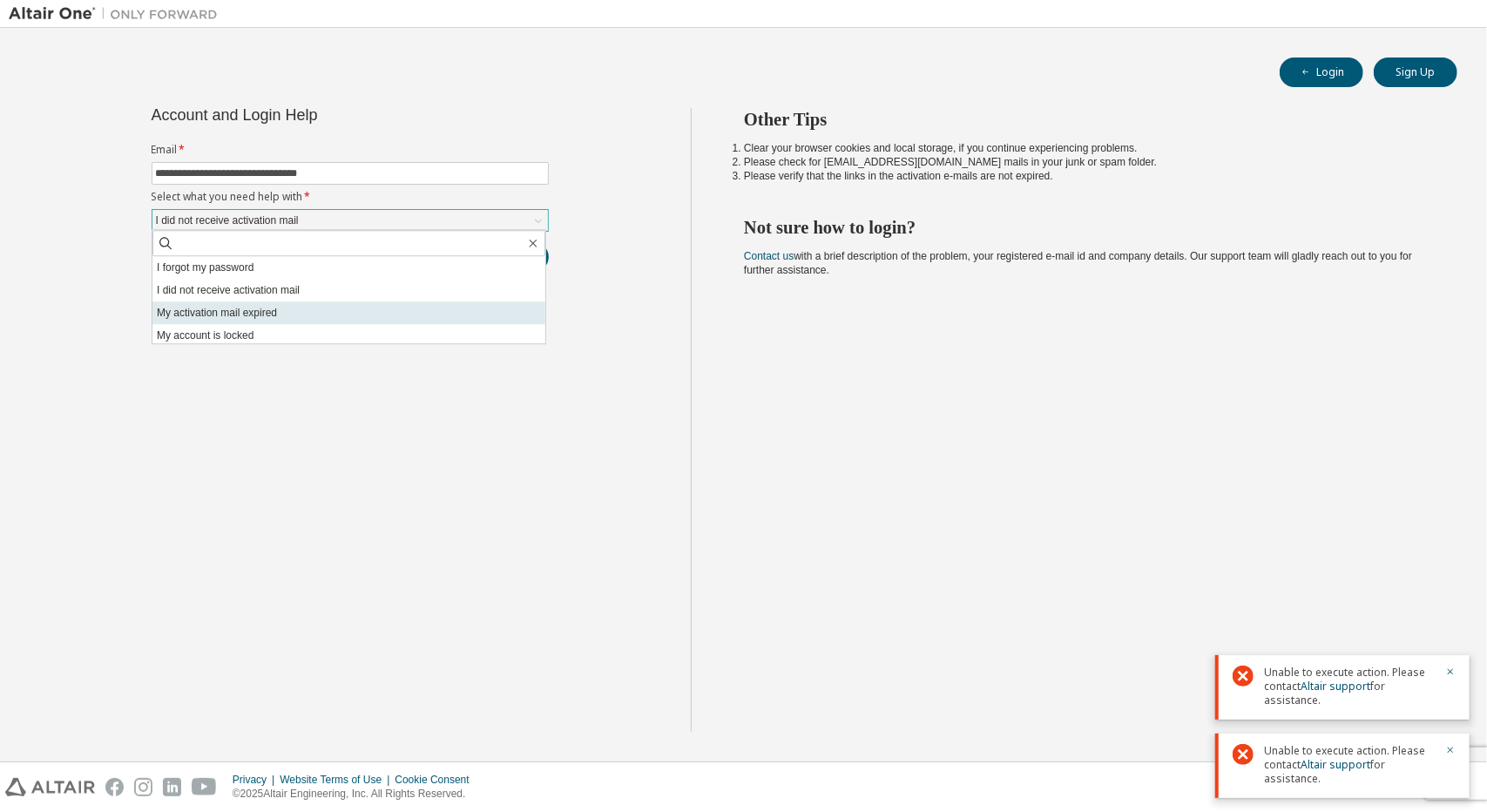
click at [368, 317] on li "My activation mail expired" at bounding box center [348, 313] width 393 height 23
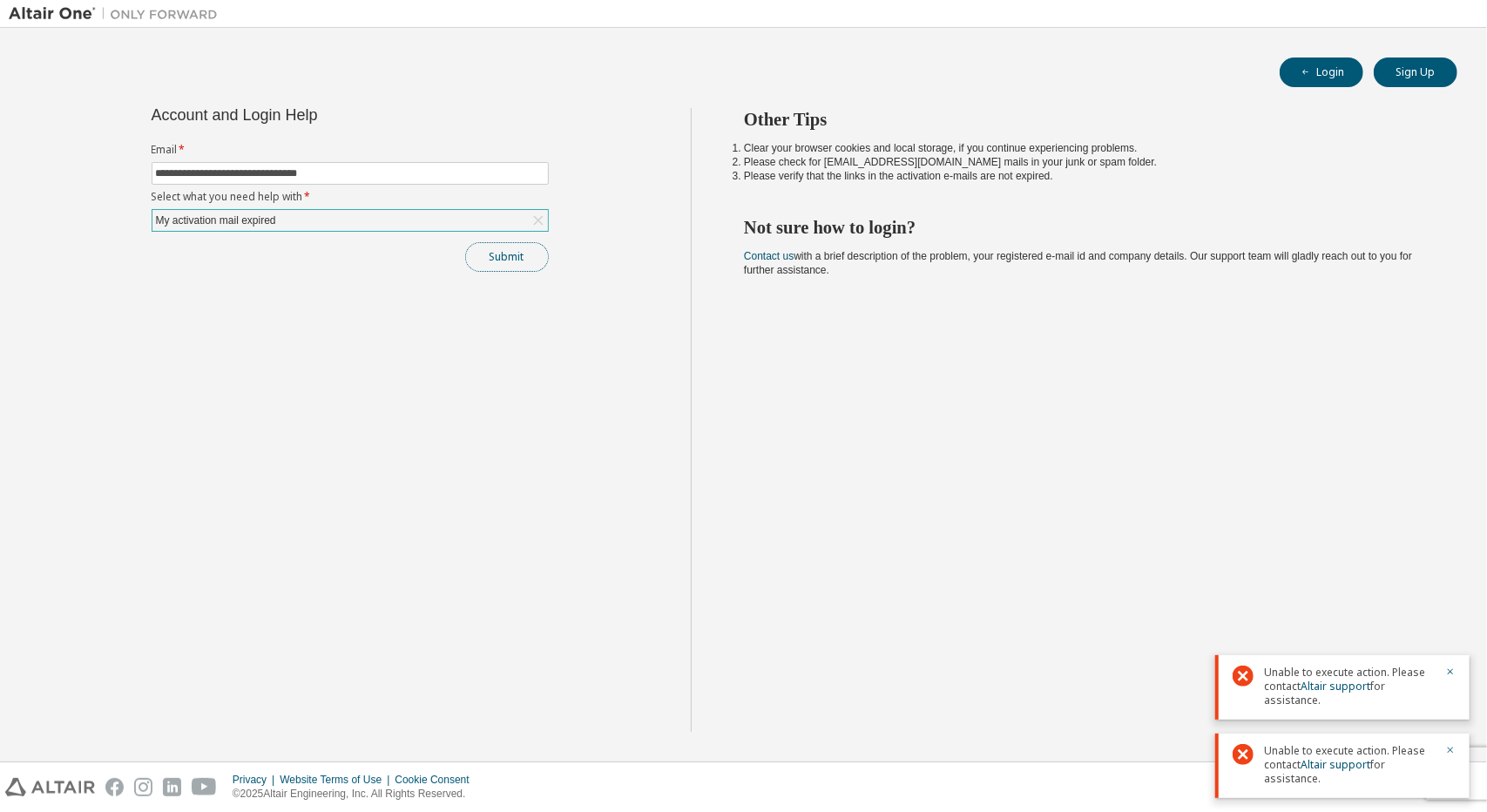
click at [488, 257] on button "Submit" at bounding box center [506, 257] width 83 height 29
click at [495, 257] on button "Submit" at bounding box center [506, 257] width 83 height 29
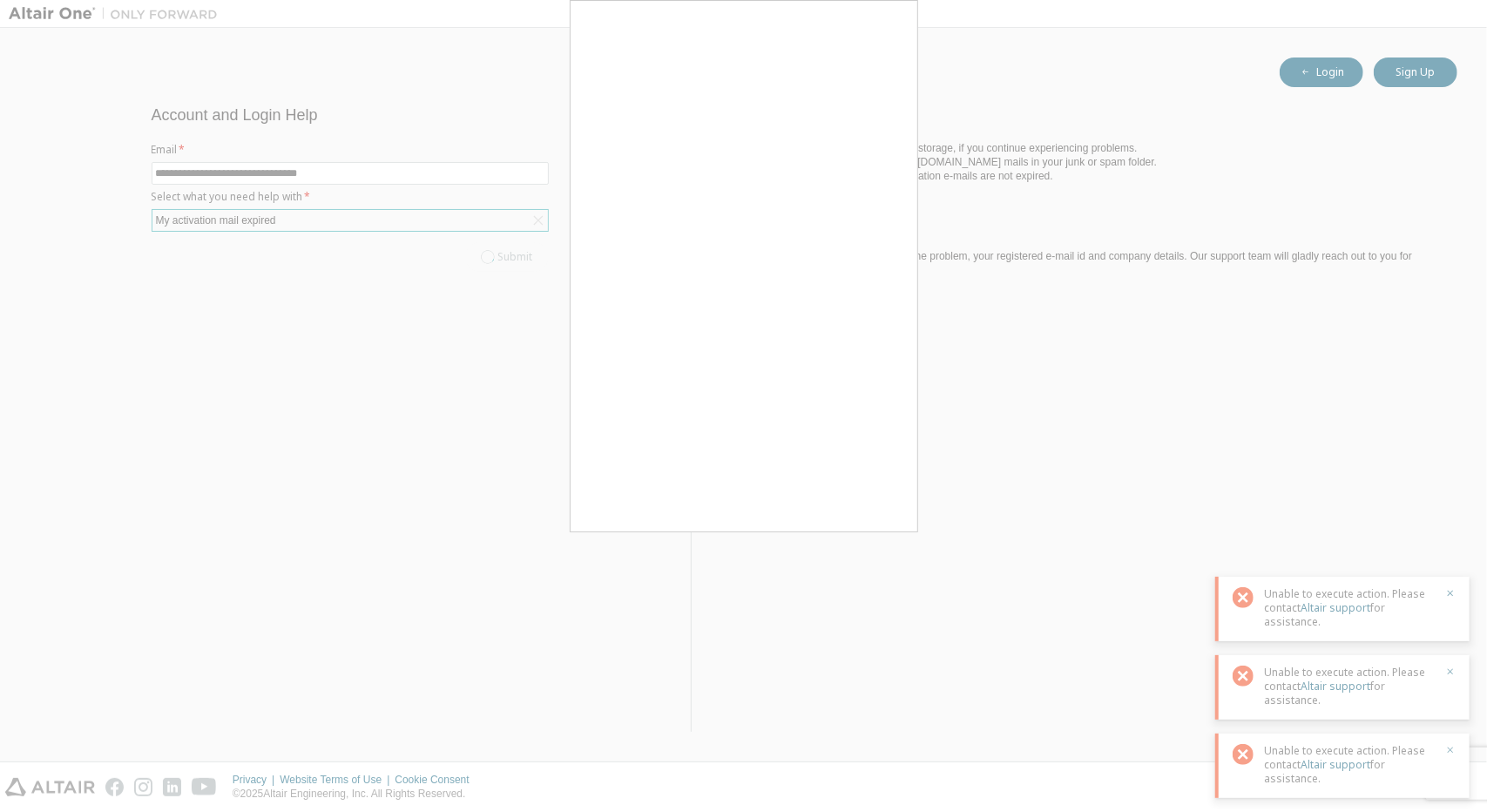
click at [1034, 448] on div at bounding box center [744, 406] width 1487 height 812
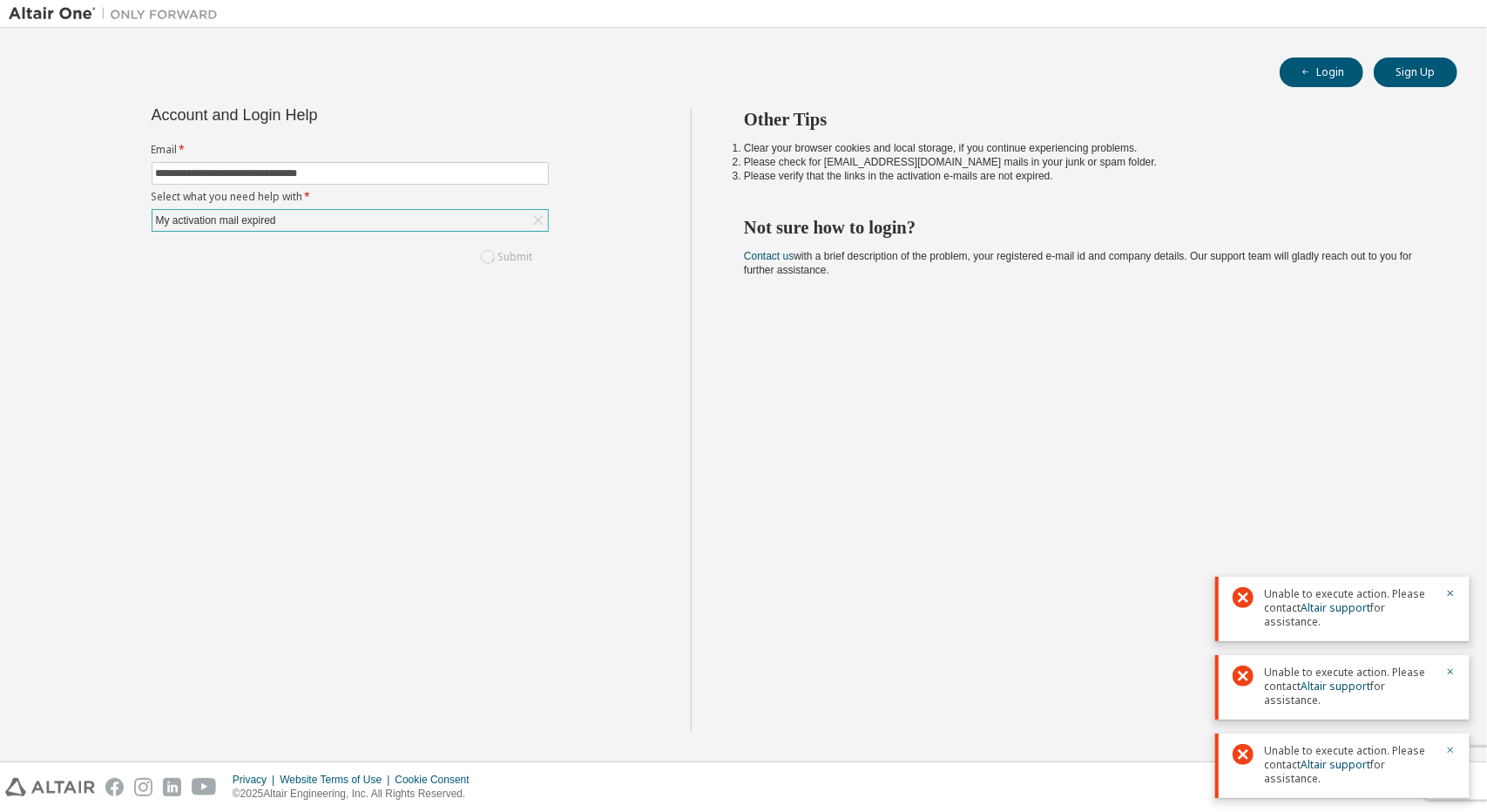
click at [958, 573] on div "Other Tips Clear your browser cookies and local storage, if you continue experi…" at bounding box center [1085, 420] width 788 height 623
click at [996, 657] on div "Other Tips Clear your browser cookies and local storage, if you continue experi…" at bounding box center [1085, 420] width 788 height 623
click at [1213, 105] on div "**********" at bounding box center [744, 394] width 1470 height 716
